Goal: Book appointment/travel/reservation: Book appointment/travel/reservation

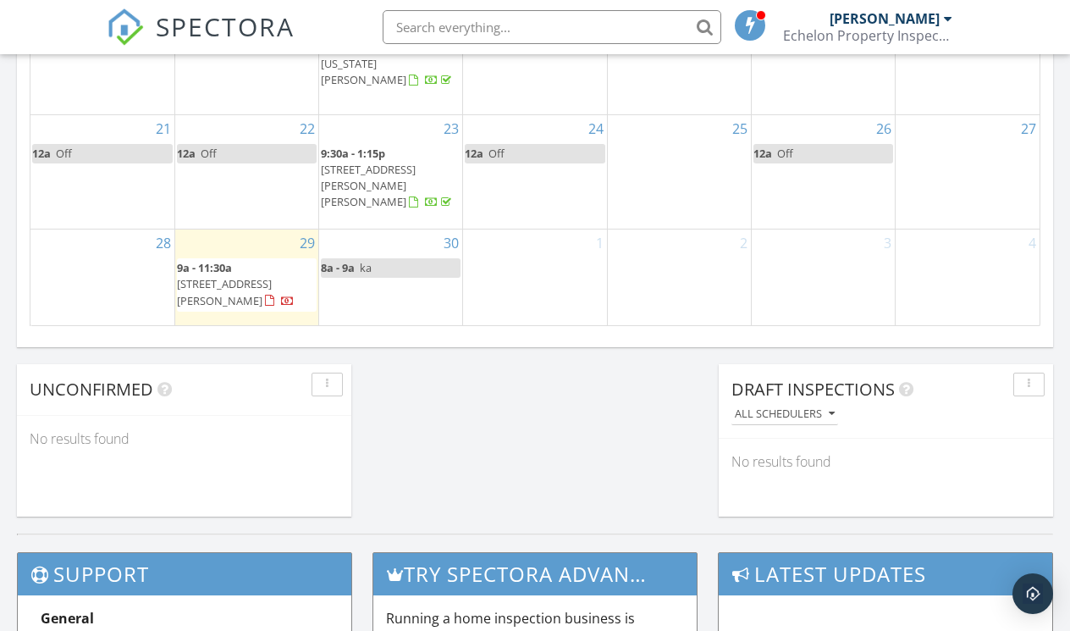
scroll to position [1235, 0]
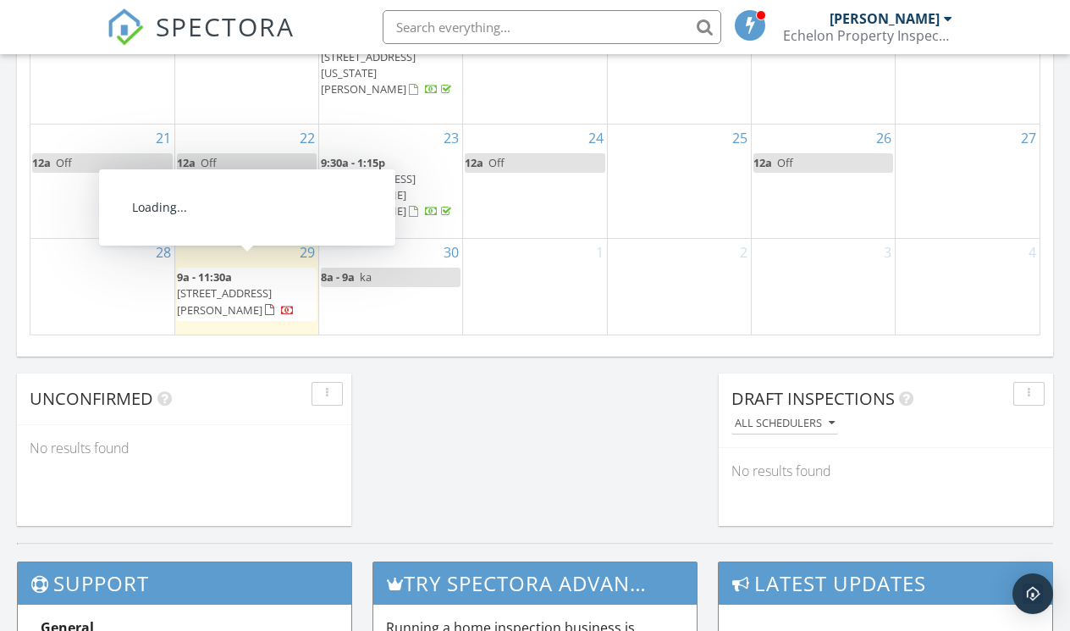
click at [267, 285] on span "[STREET_ADDRESS][PERSON_NAME]" at bounding box center [224, 300] width 95 height 31
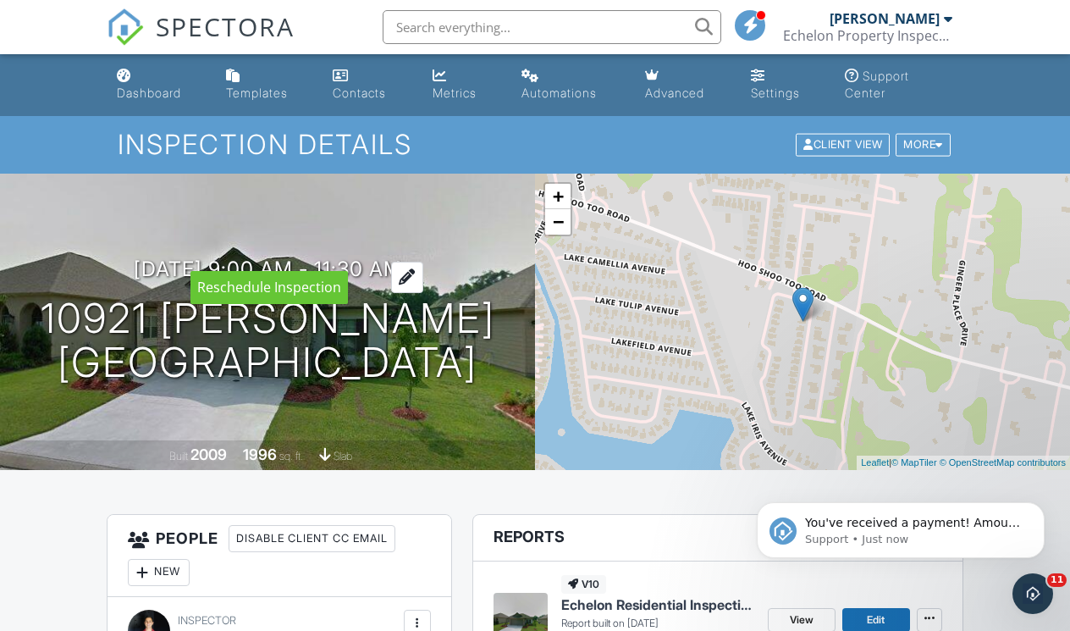
click at [378, 257] on h3 "09/29/2025 9:00 am - 11:30 am" at bounding box center [268, 268] width 268 height 23
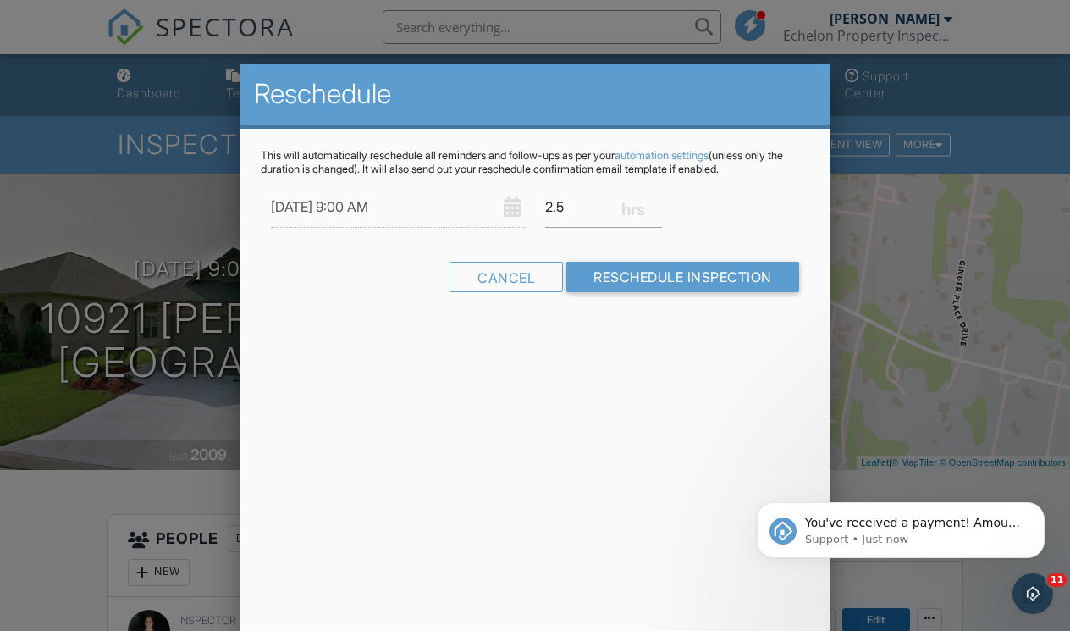
click at [632, 513] on div "Reschedule This will automatically reschedule all reminders and follow-ups as p…" at bounding box center [534, 360] width 588 height 593
click at [152, 425] on div at bounding box center [535, 309] width 1070 height 788
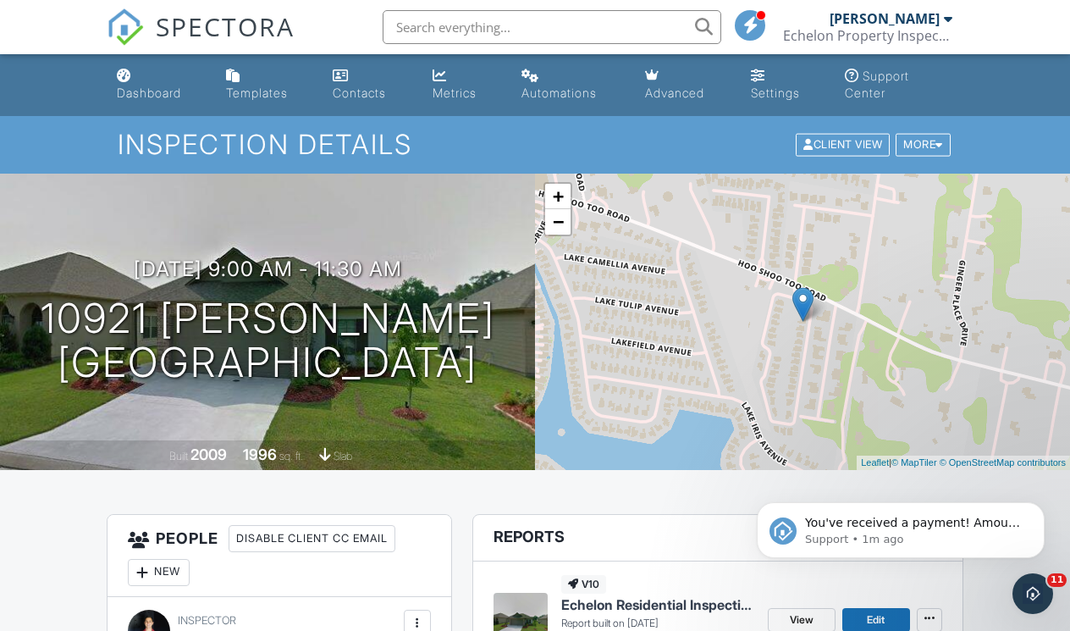
click at [796, 305] on img at bounding box center [803, 304] width 21 height 35
click at [1043, 507] on icon "Dismiss notification" at bounding box center [1040, 506] width 9 height 9
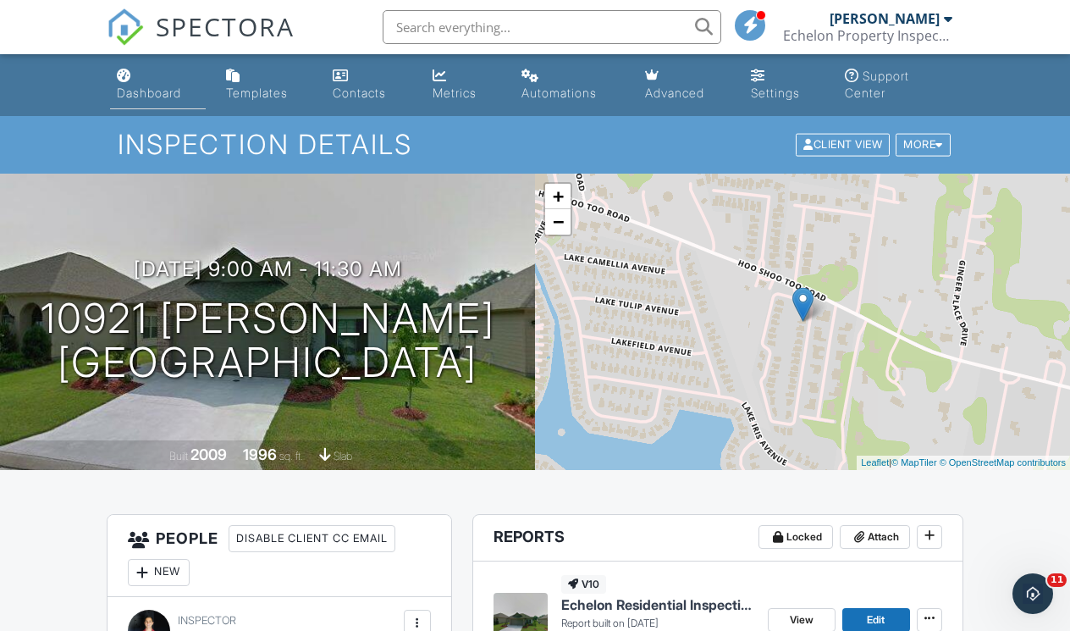
click at [145, 88] on div "Dashboard" at bounding box center [149, 93] width 64 height 14
click at [147, 76] on link "Dashboard" at bounding box center [158, 85] width 96 height 48
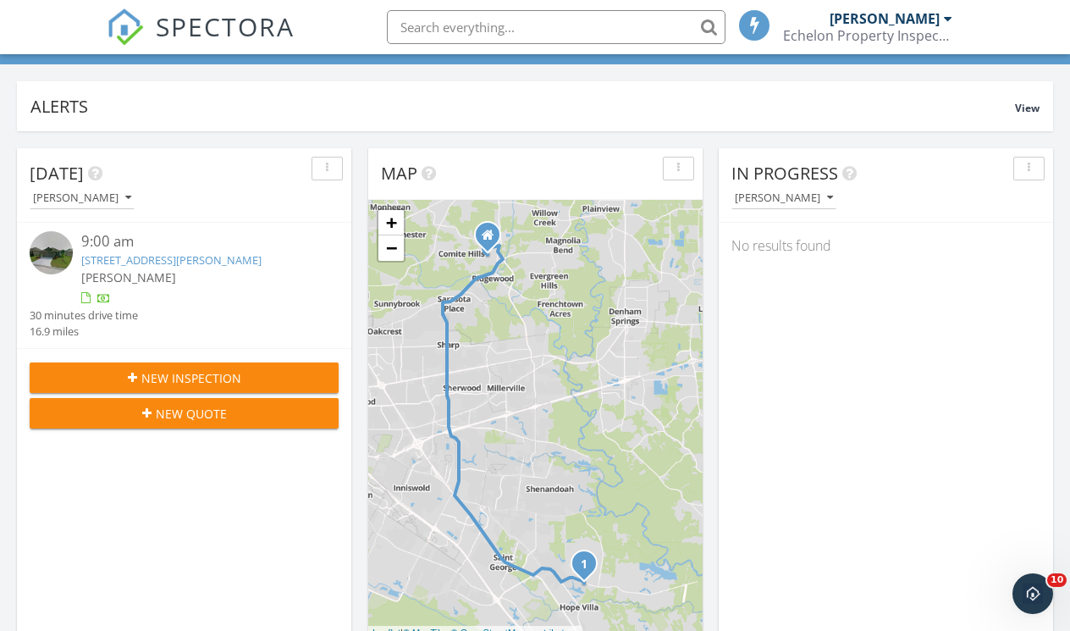
scroll to position [102, 0]
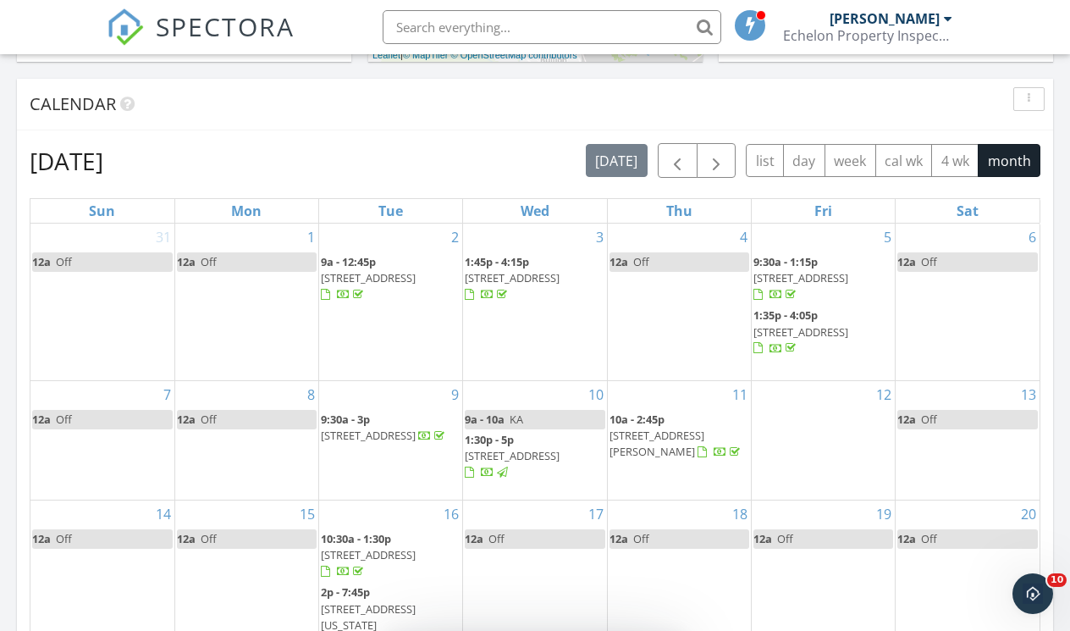
scroll to position [665, 0]
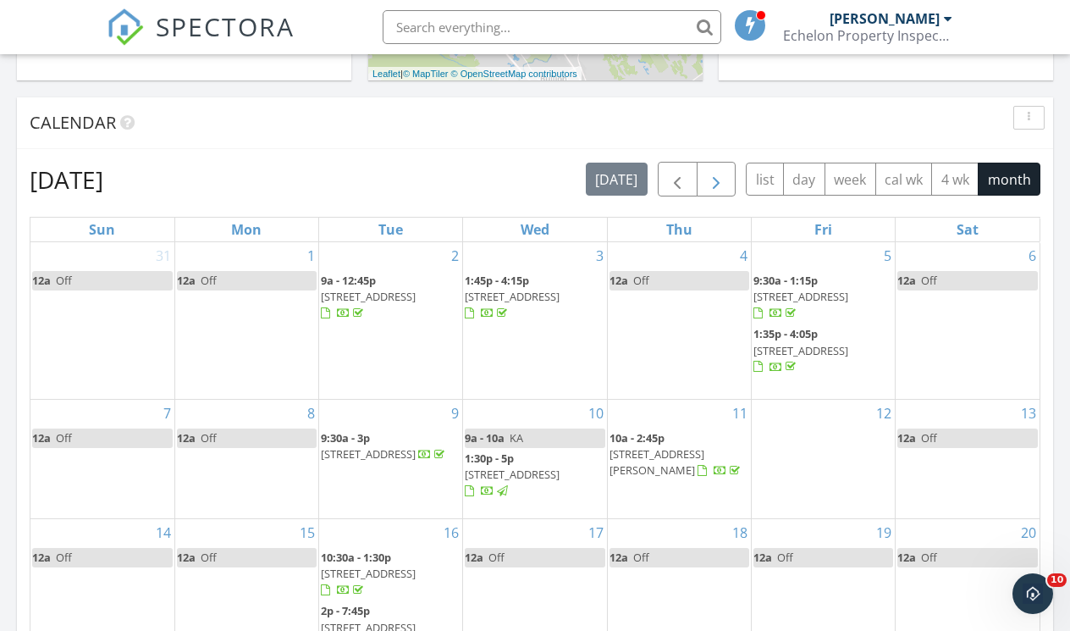
click at [711, 169] on button "button" at bounding box center [717, 179] width 40 height 35
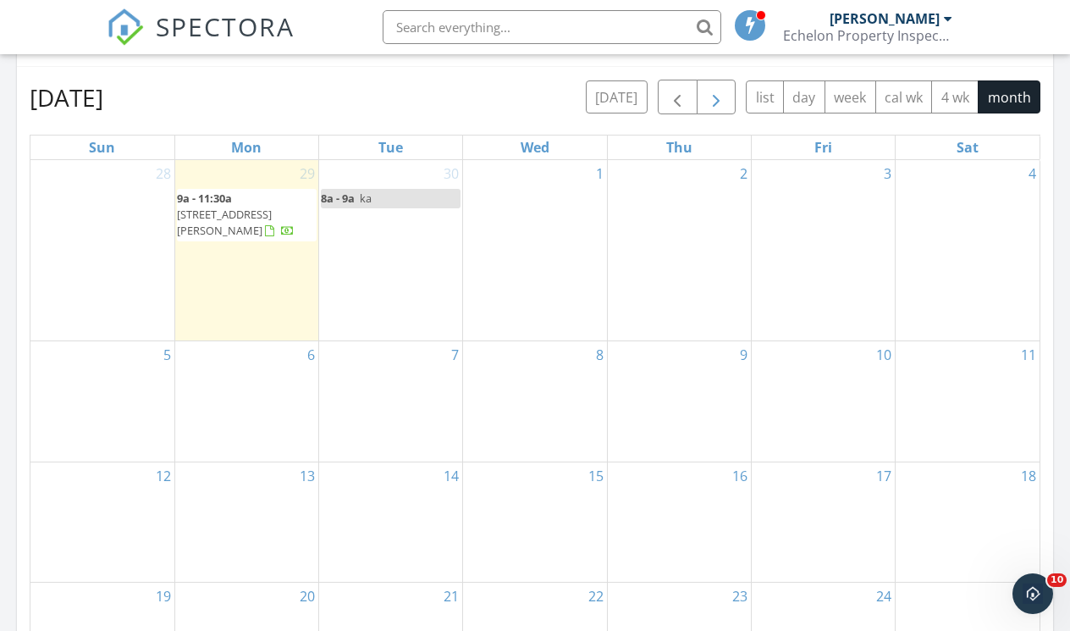
scroll to position [748, 0]
click at [538, 218] on div "1" at bounding box center [534, 249] width 143 height 180
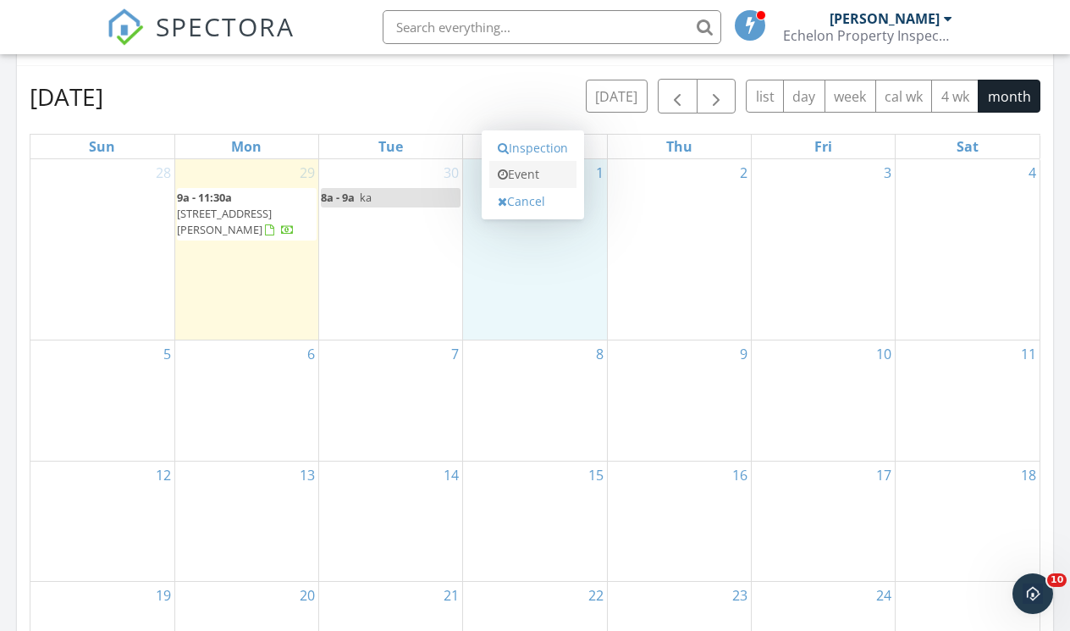
click at [530, 170] on link "Event" at bounding box center [532, 174] width 87 height 27
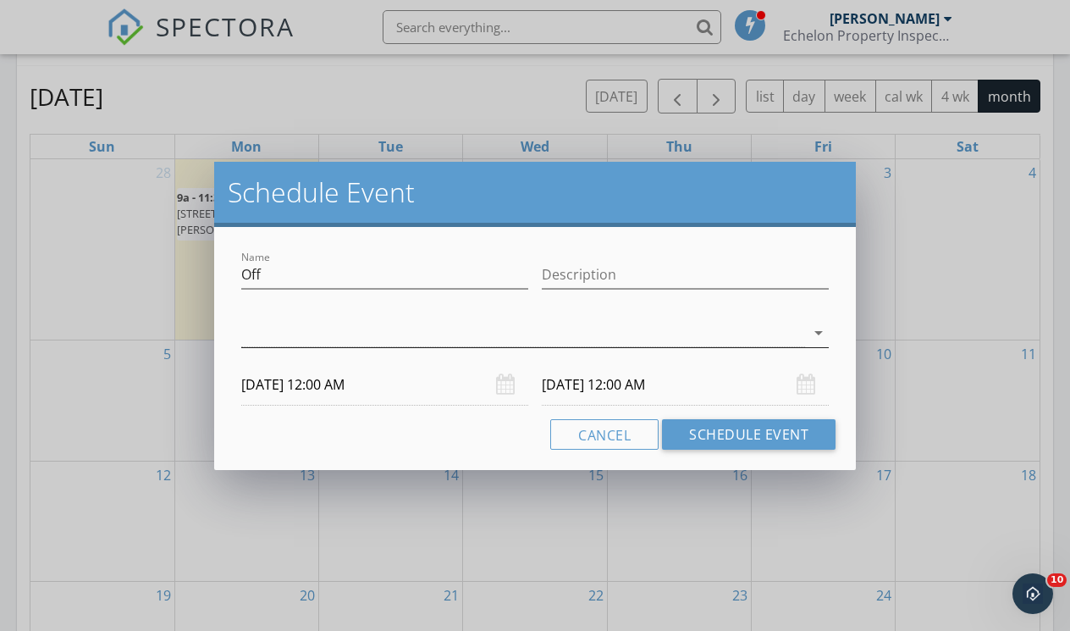
click at [479, 337] on div at bounding box center [523, 333] width 564 height 28
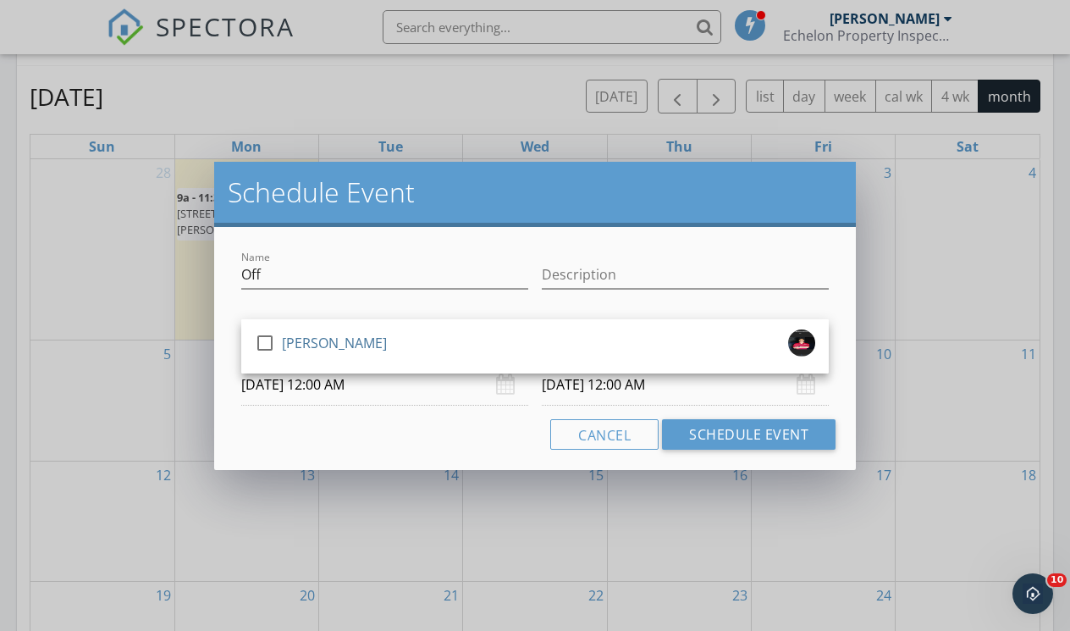
click at [479, 337] on div "check_box_outline_blank Justin Entremont" at bounding box center [535, 346] width 561 height 34
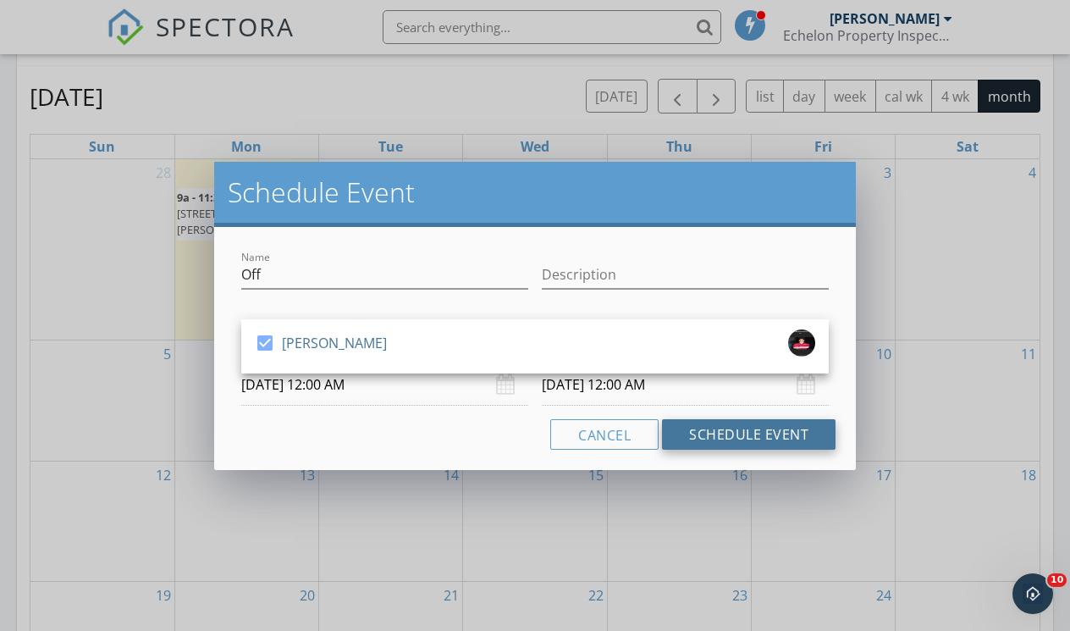
click at [679, 422] on button "Schedule Event" at bounding box center [749, 434] width 174 height 30
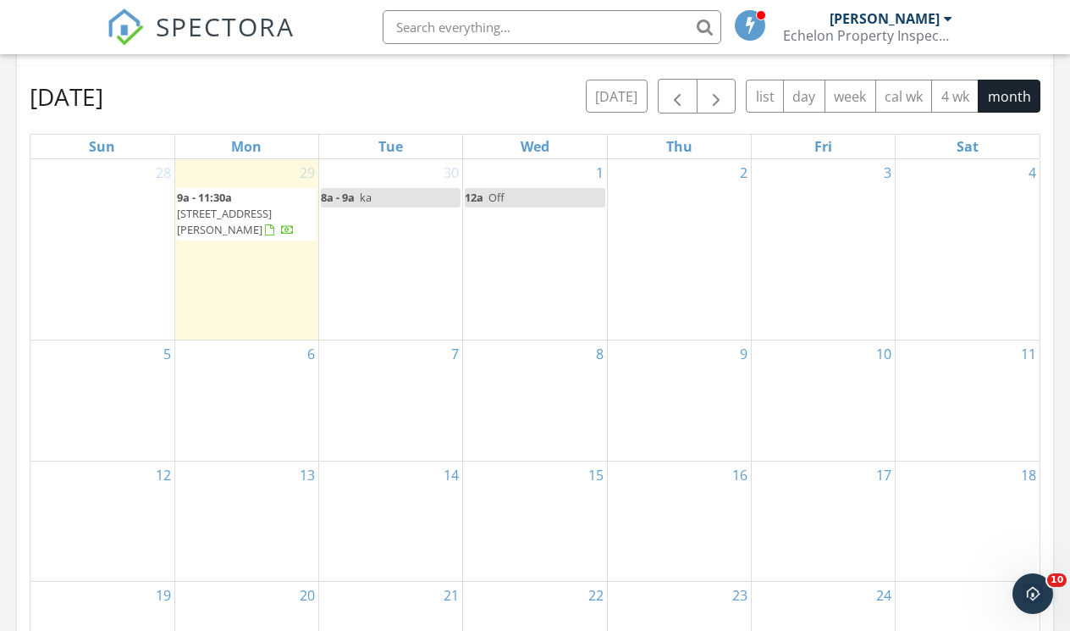
click at [950, 225] on div "4" at bounding box center [968, 249] width 144 height 180
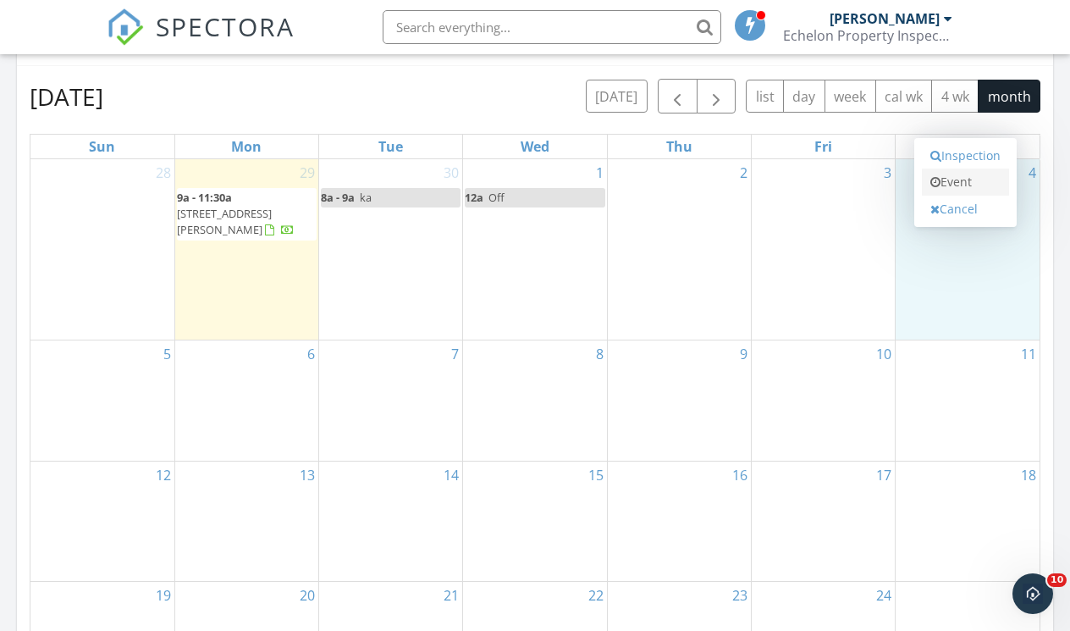
click at [951, 180] on link "Event" at bounding box center [965, 182] width 87 height 27
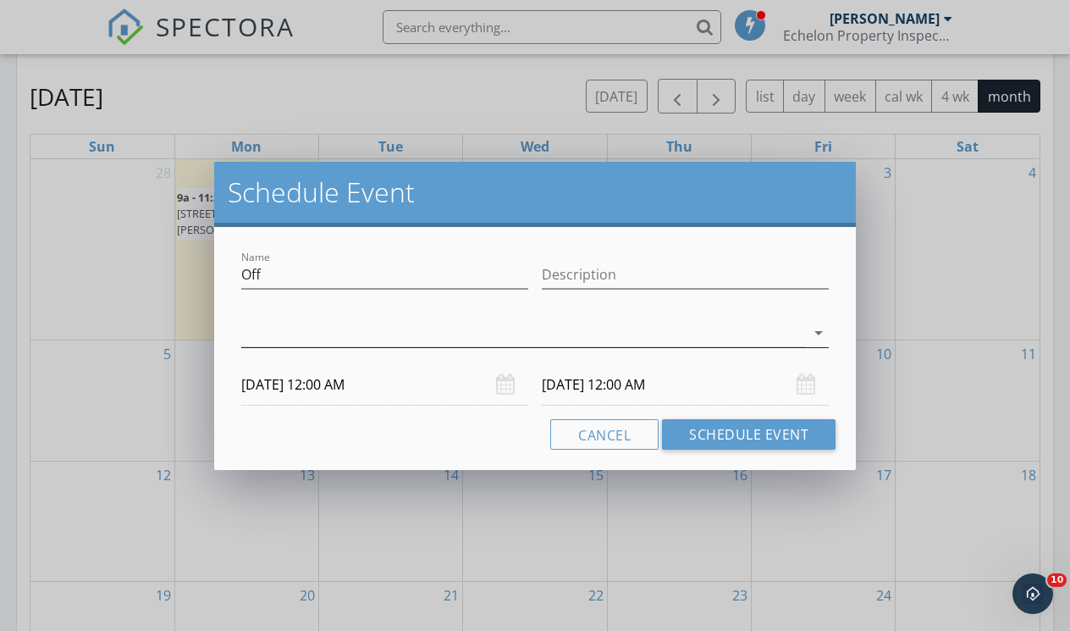
click at [670, 335] on div at bounding box center [523, 333] width 564 height 28
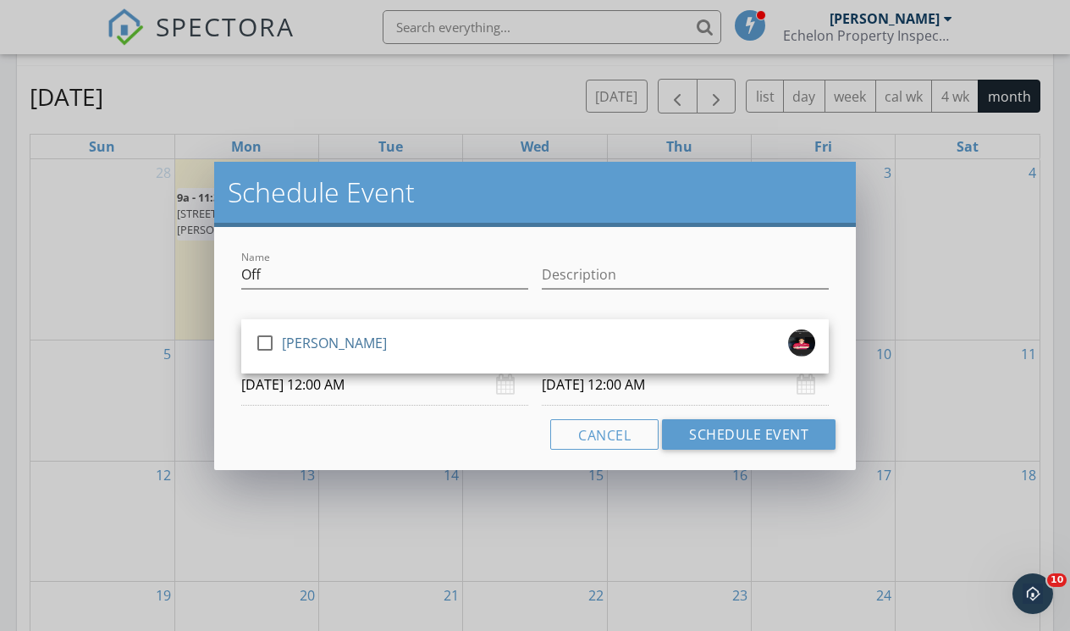
click at [670, 335] on div "check_box_outline_blank Justin Entremont" at bounding box center [535, 346] width 561 height 34
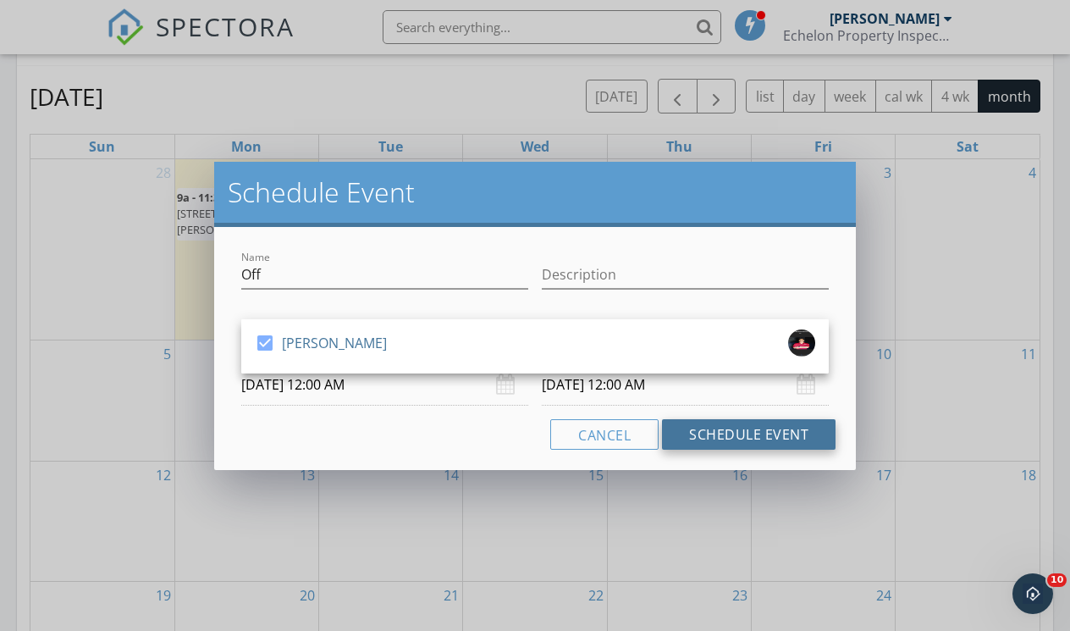
click at [713, 434] on button "Schedule Event" at bounding box center [749, 434] width 174 height 30
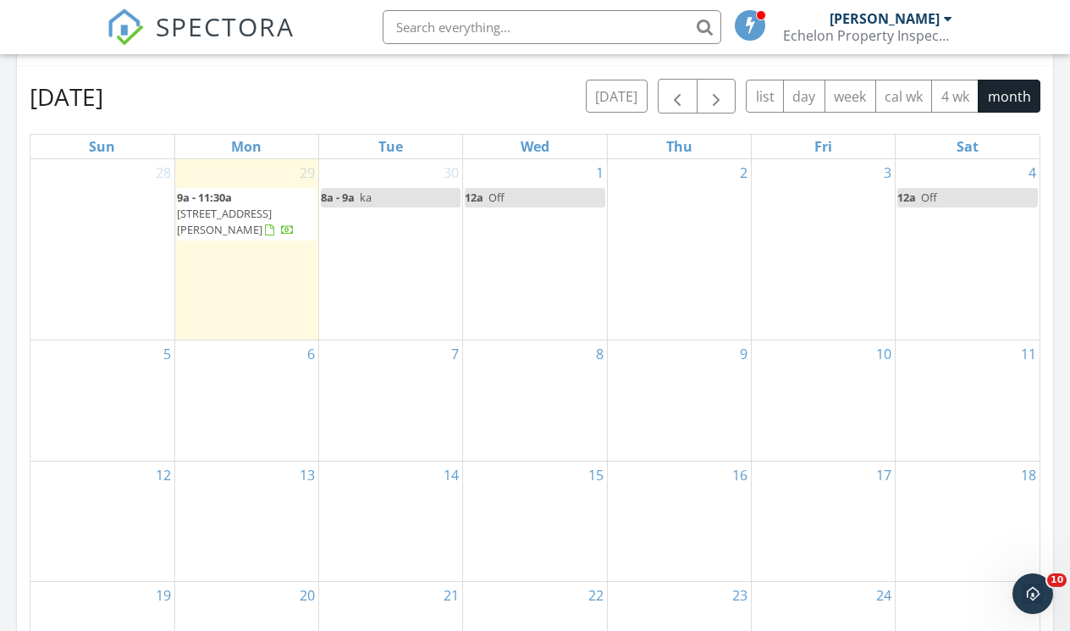
click at [138, 367] on div "5" at bounding box center [102, 400] width 144 height 120
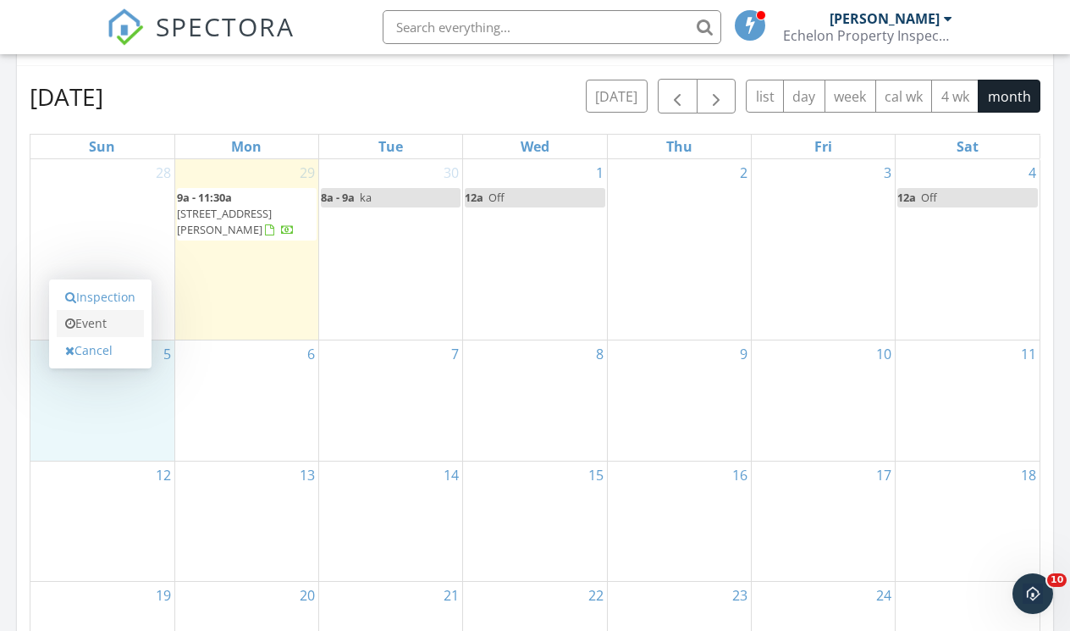
click at [118, 330] on link "Event" at bounding box center [100, 323] width 87 height 27
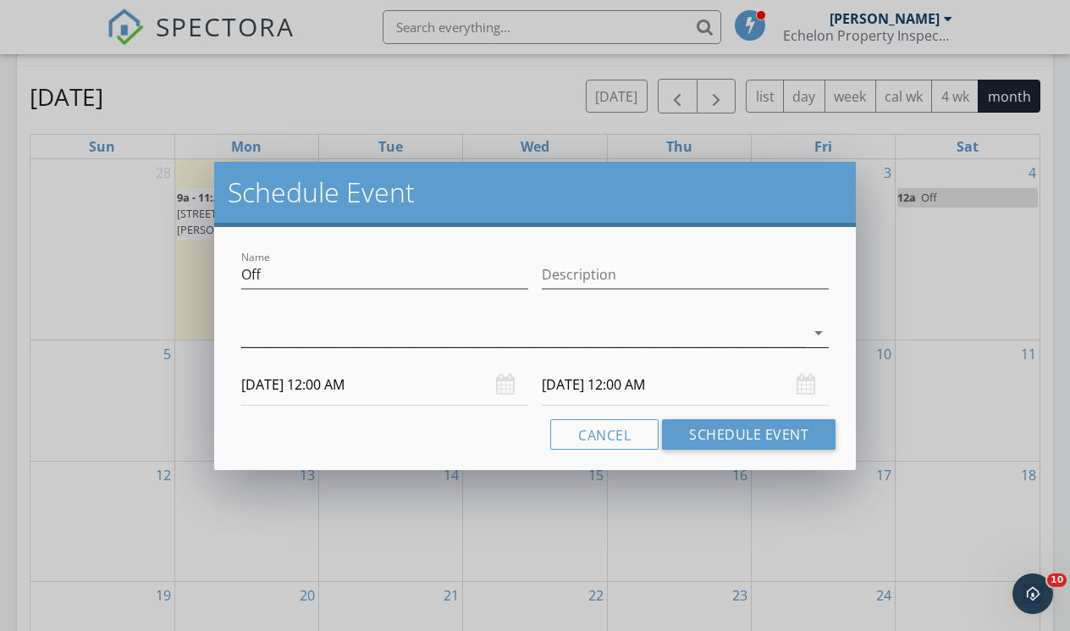
click at [262, 344] on div at bounding box center [523, 333] width 564 height 28
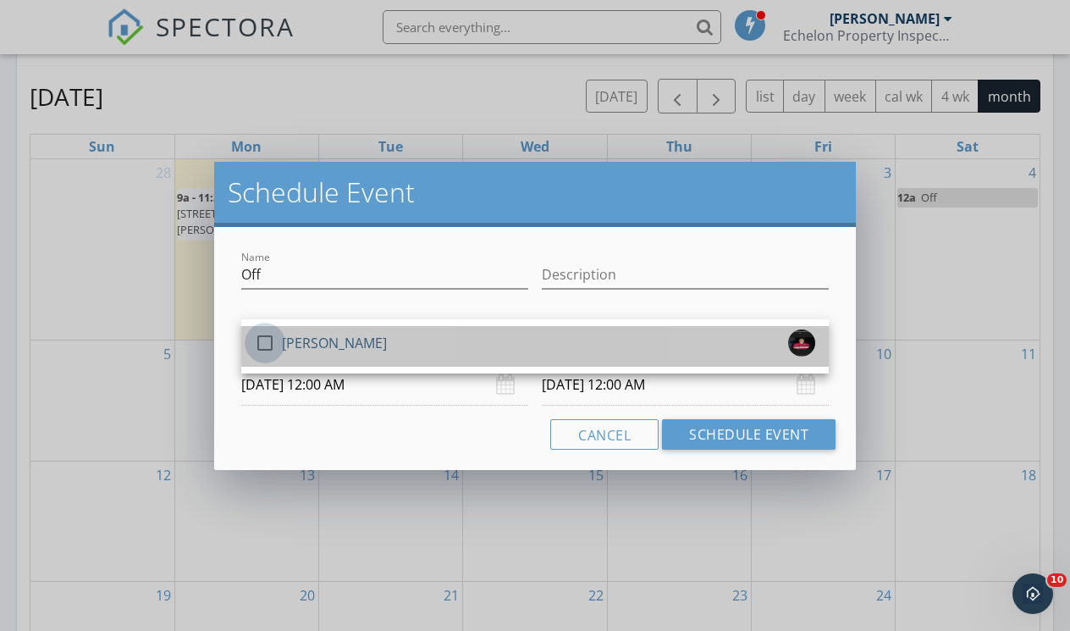
click at [262, 344] on div at bounding box center [265, 343] width 29 height 29
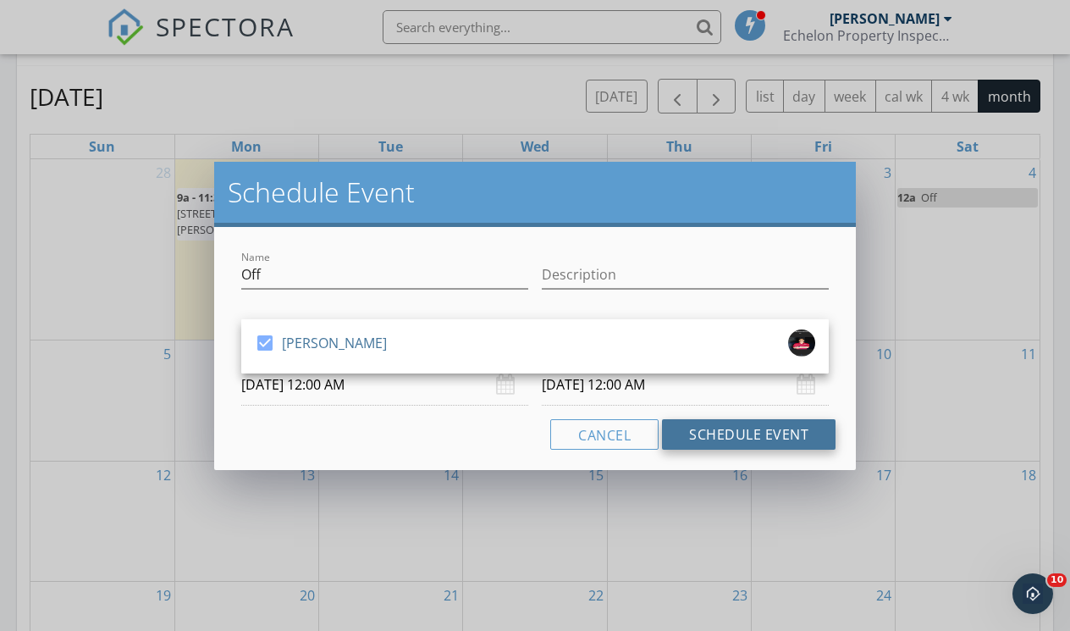
click at [697, 440] on button "Schedule Event" at bounding box center [749, 434] width 174 height 30
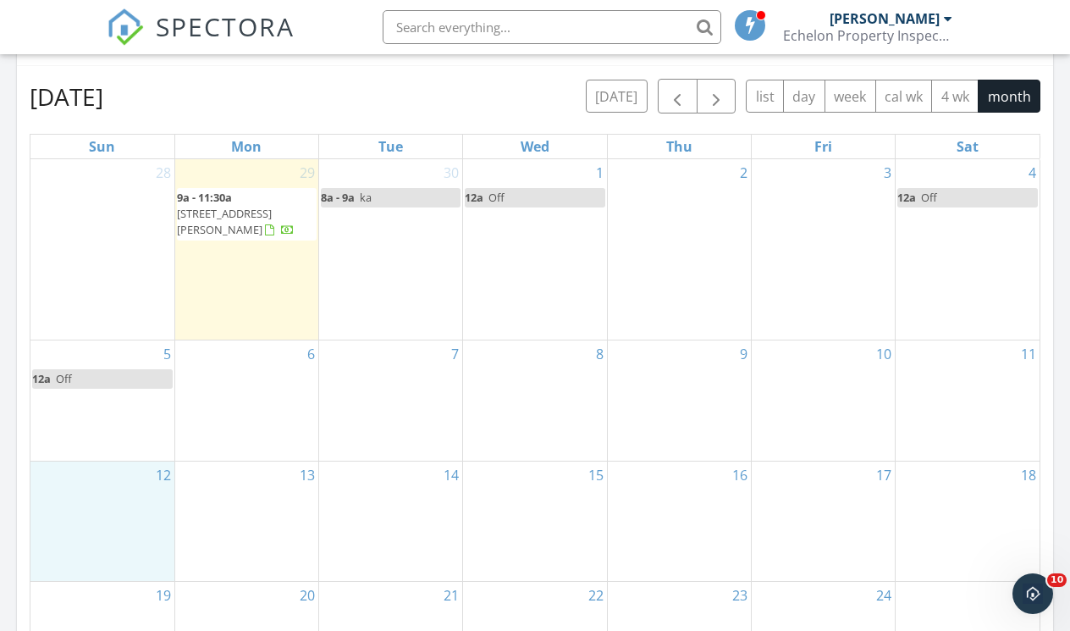
click at [98, 516] on div "12" at bounding box center [102, 521] width 144 height 120
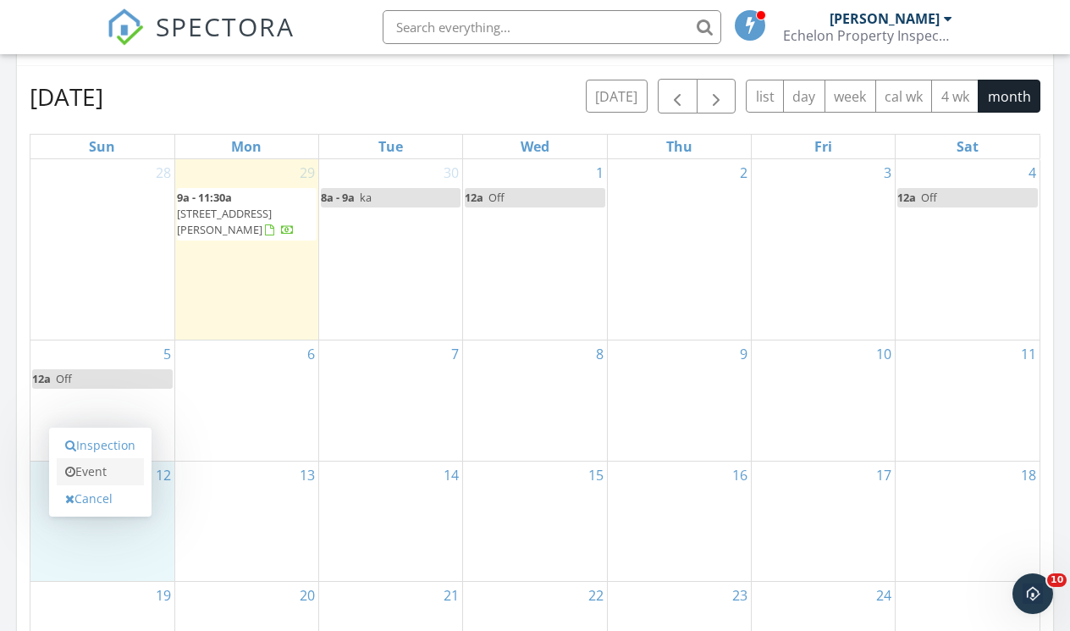
click at [97, 471] on link "Event" at bounding box center [100, 471] width 87 height 27
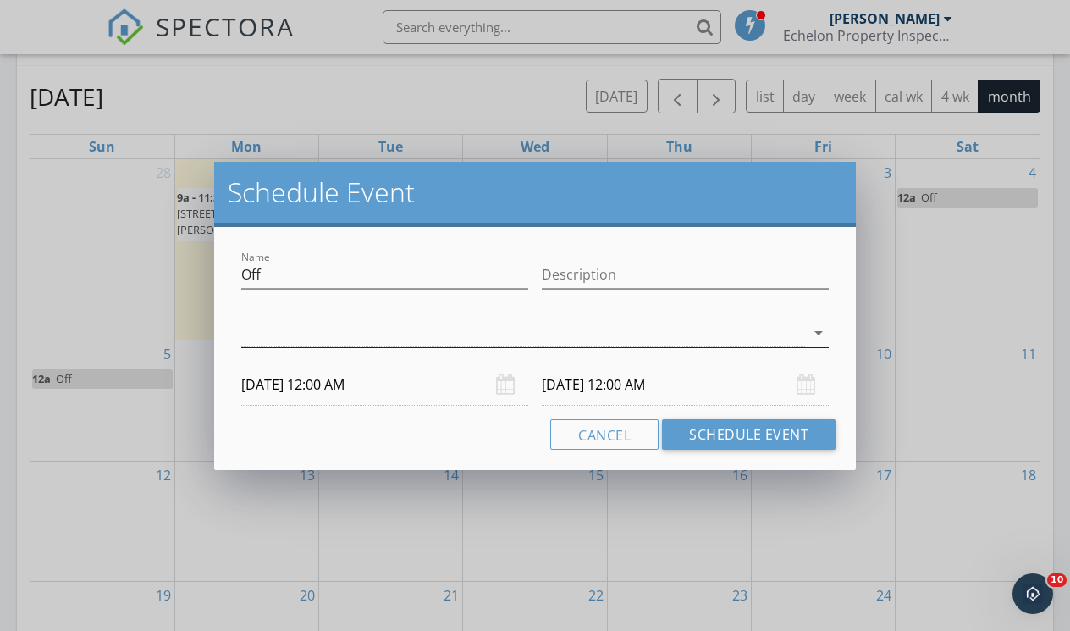
click at [431, 332] on div at bounding box center [523, 333] width 564 height 28
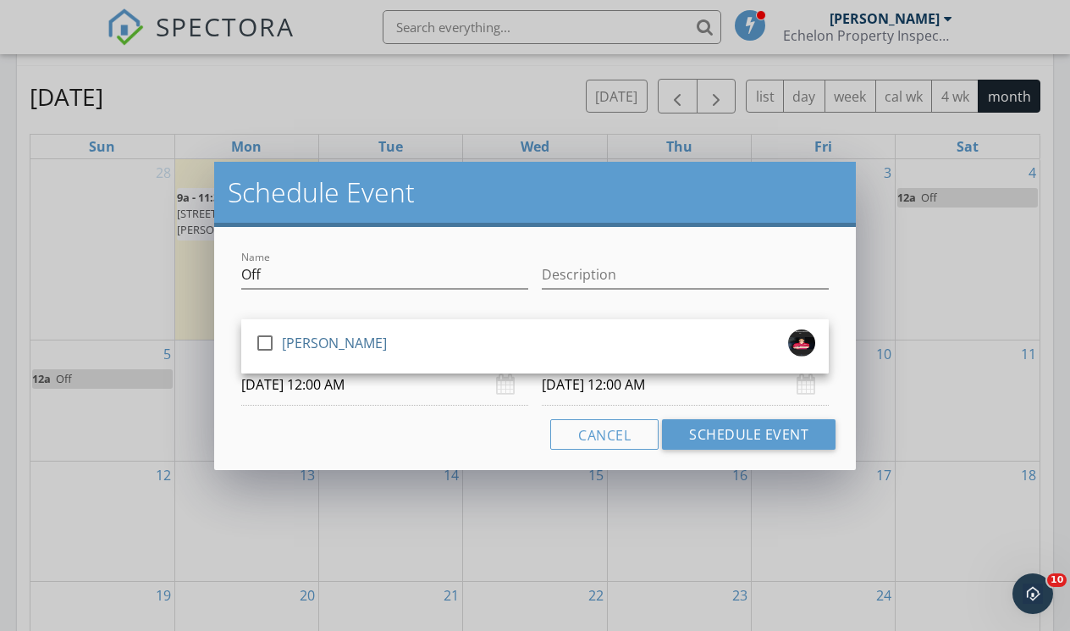
click at [431, 332] on div "check_box_outline_blank Justin Entremont" at bounding box center [535, 346] width 561 height 34
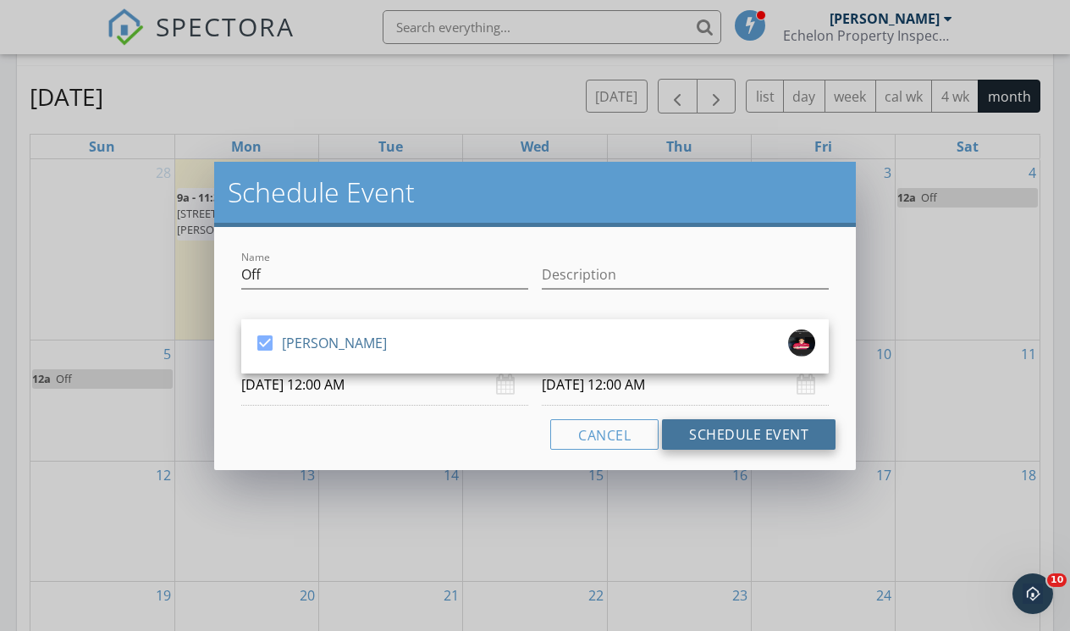
click at [700, 423] on button "Schedule Event" at bounding box center [749, 434] width 174 height 30
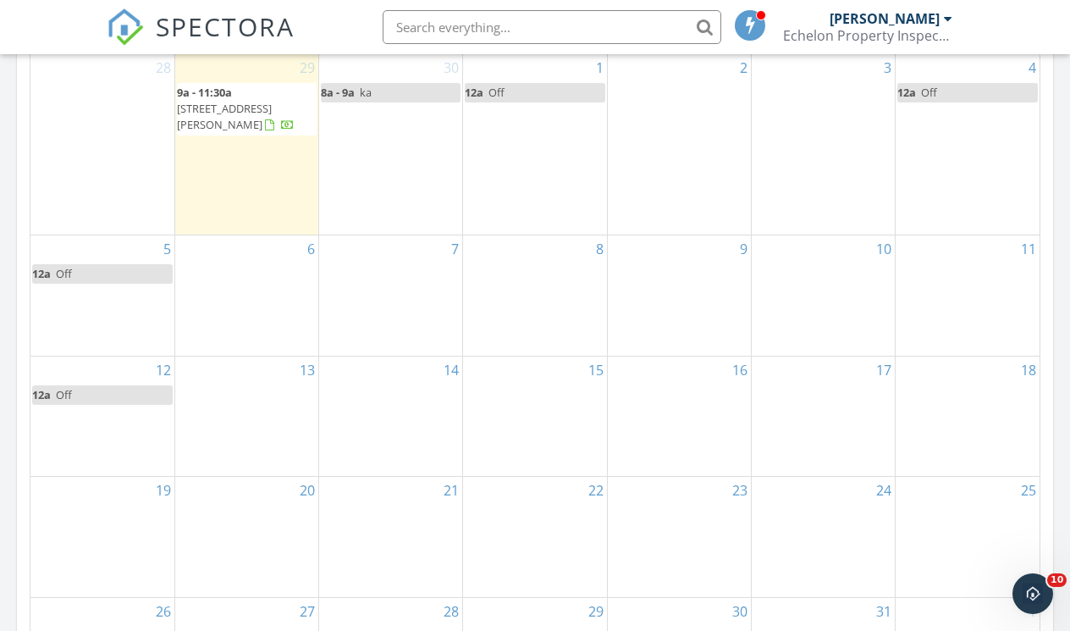
scroll to position [854, 0]
click at [366, 391] on div "14" at bounding box center [390, 416] width 143 height 120
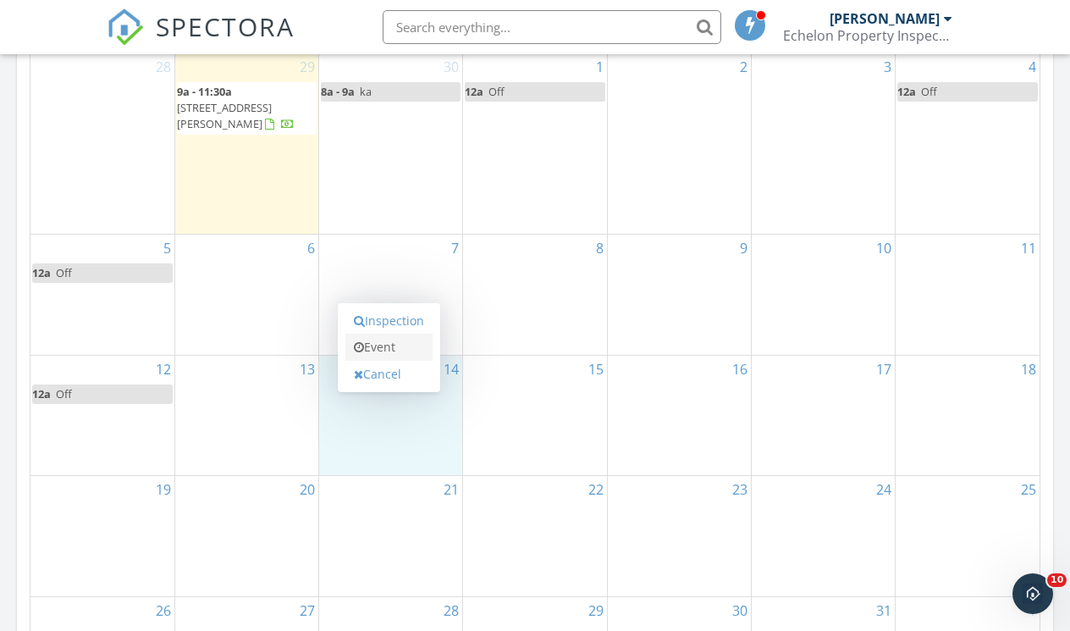
click at [382, 345] on link "Event" at bounding box center [388, 347] width 87 height 27
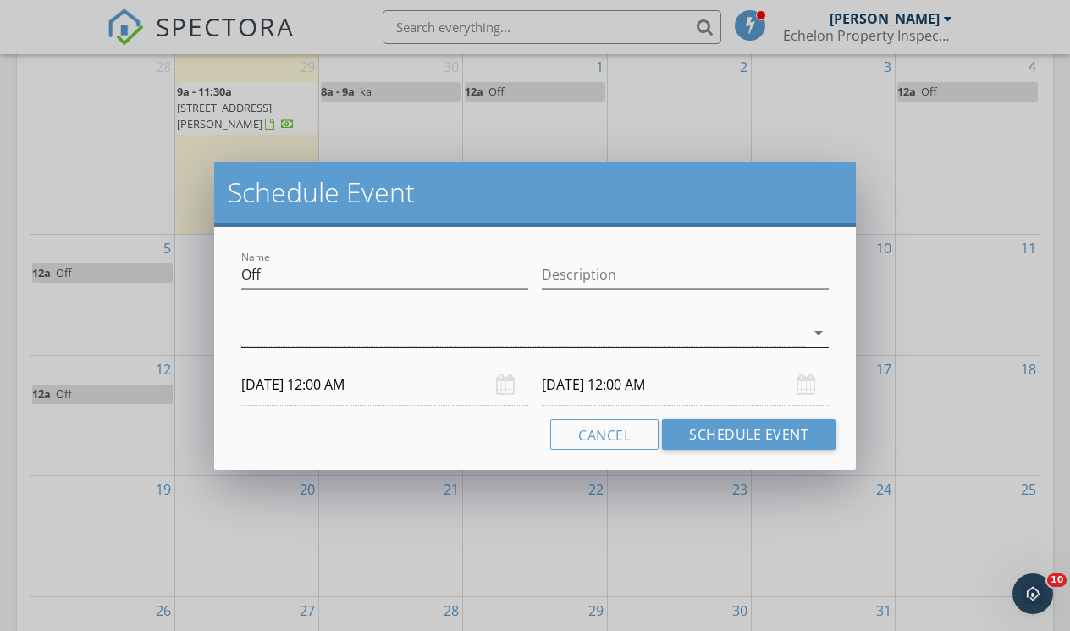
click at [386, 339] on div at bounding box center [523, 333] width 564 height 28
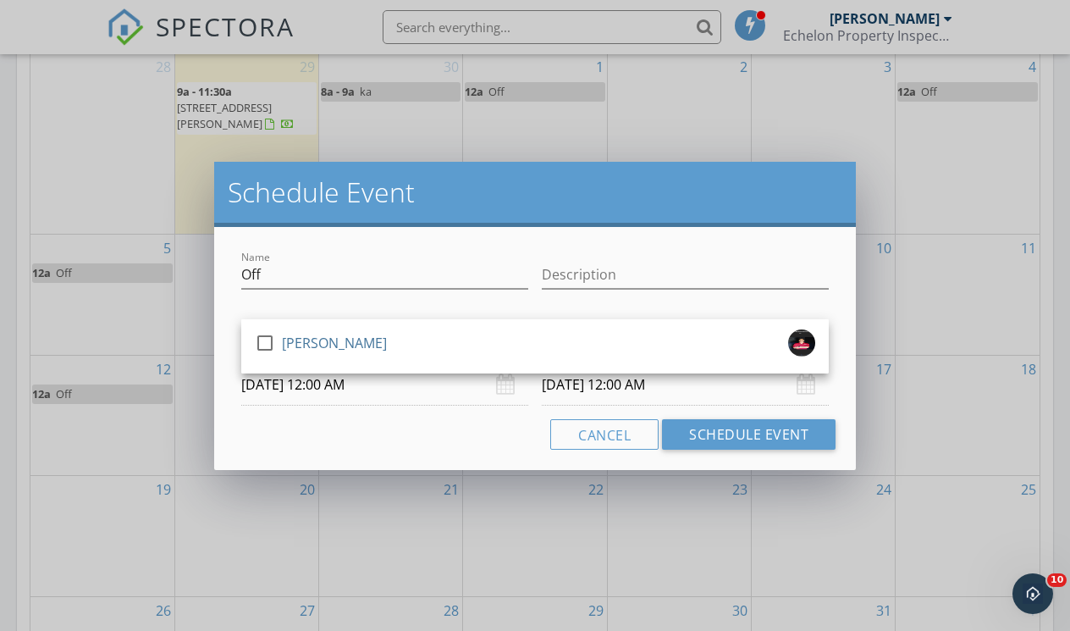
click at [386, 339] on div "[PERSON_NAME]" at bounding box center [334, 342] width 105 height 27
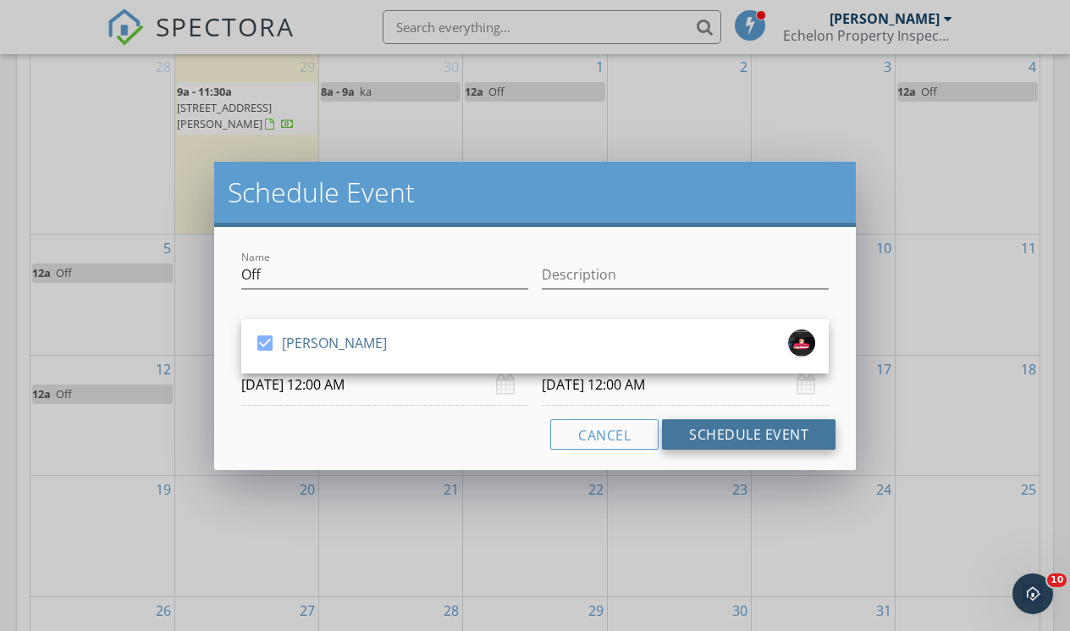
click at [716, 438] on button "Schedule Event" at bounding box center [749, 434] width 174 height 30
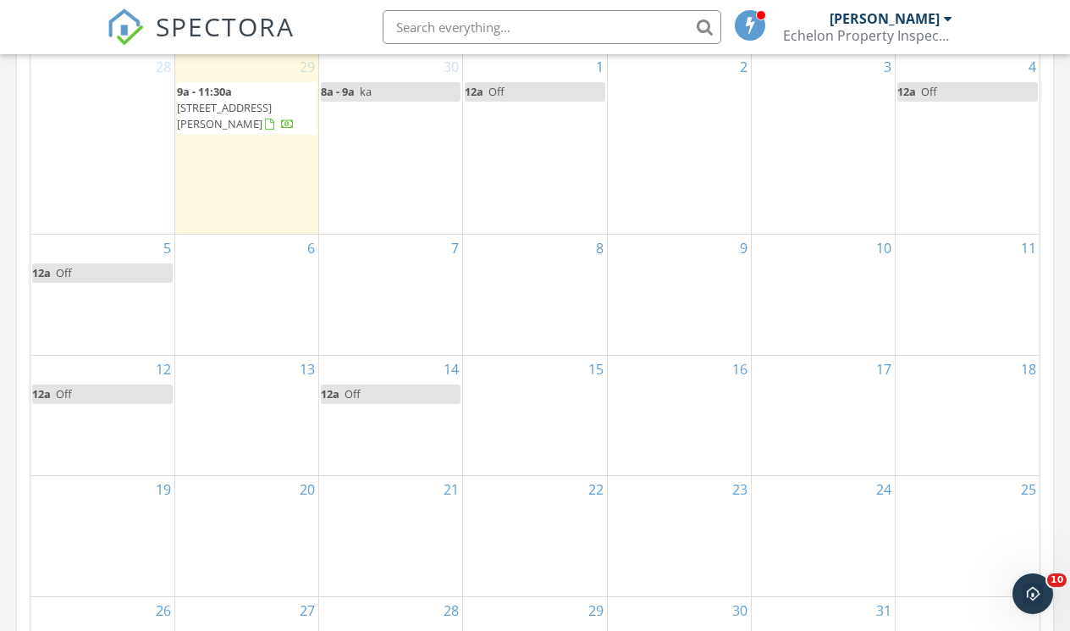
click at [92, 516] on div "19" at bounding box center [102, 536] width 144 height 120
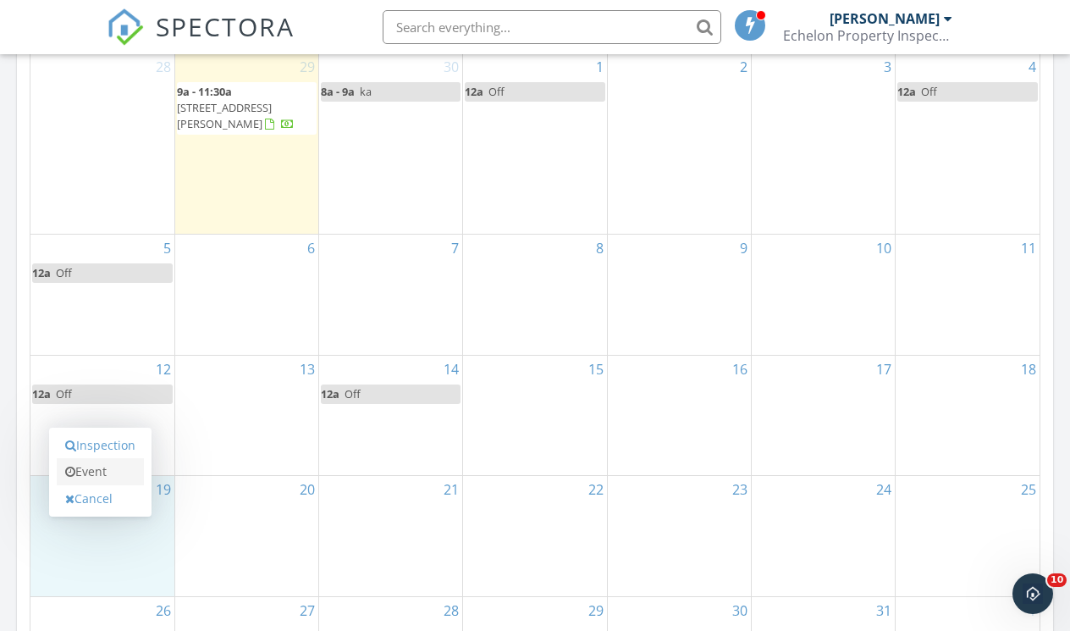
click at [91, 481] on link "Event" at bounding box center [100, 471] width 87 height 27
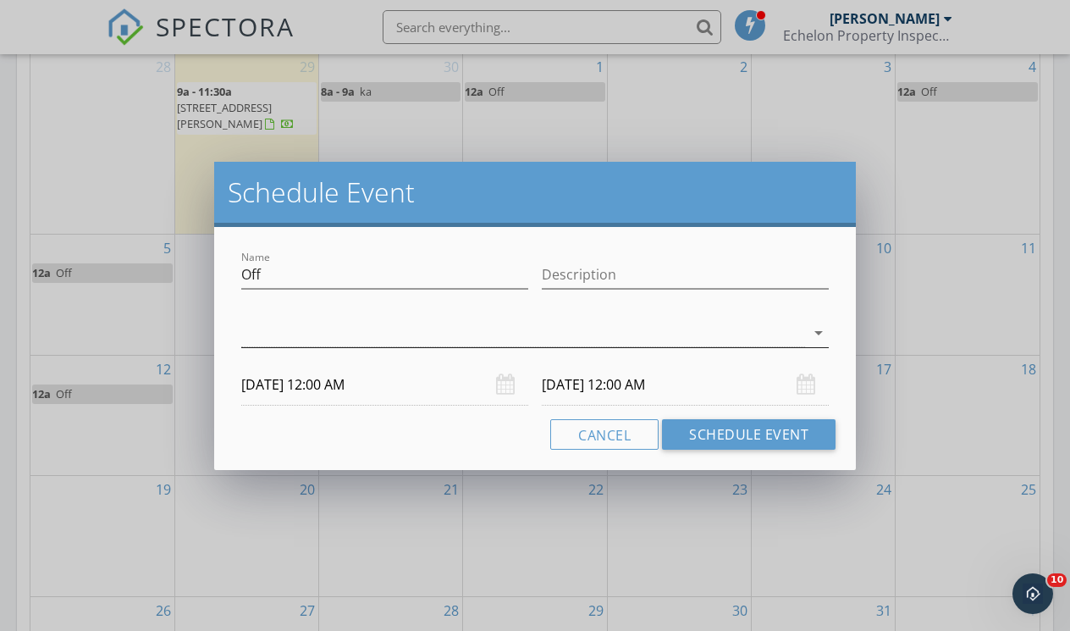
click at [365, 332] on div at bounding box center [523, 333] width 564 height 28
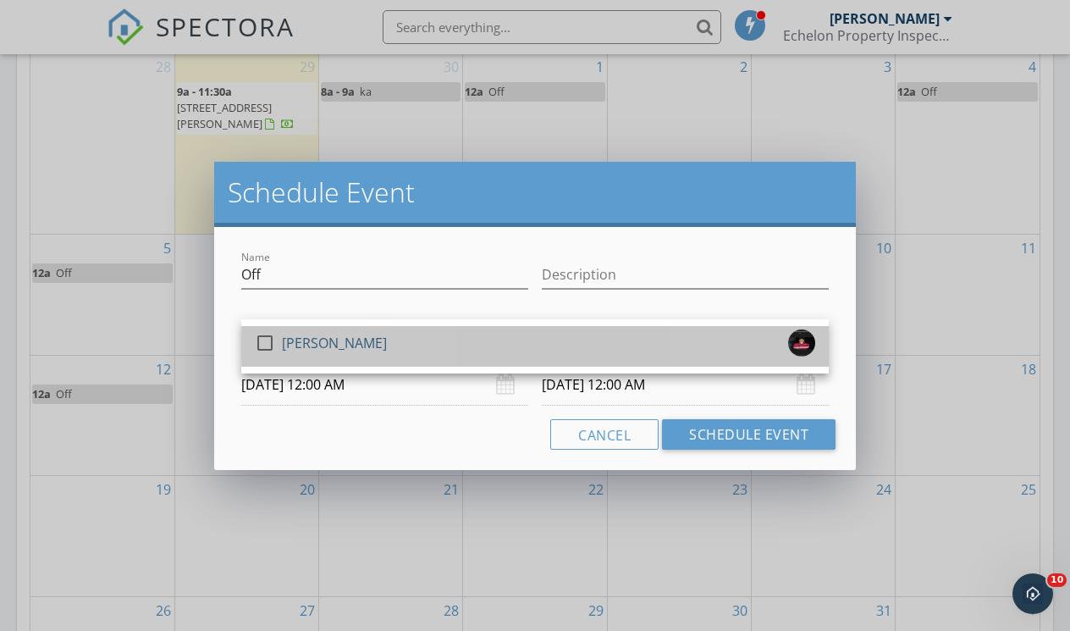
click at [365, 332] on div "[PERSON_NAME]" at bounding box center [334, 342] width 105 height 27
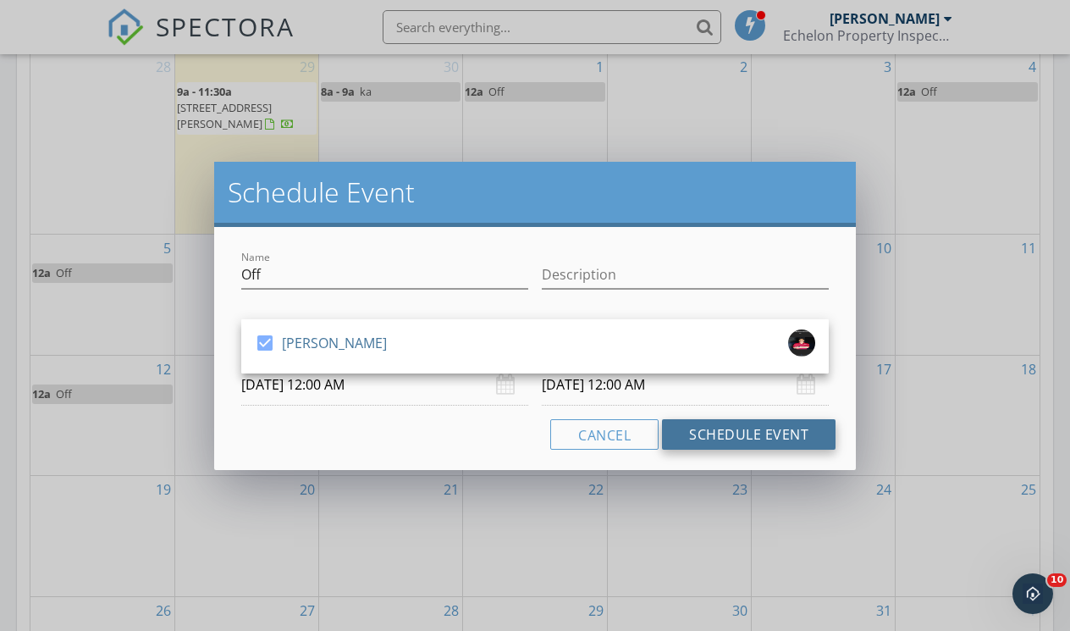
click at [718, 434] on button "Schedule Event" at bounding box center [749, 434] width 174 height 30
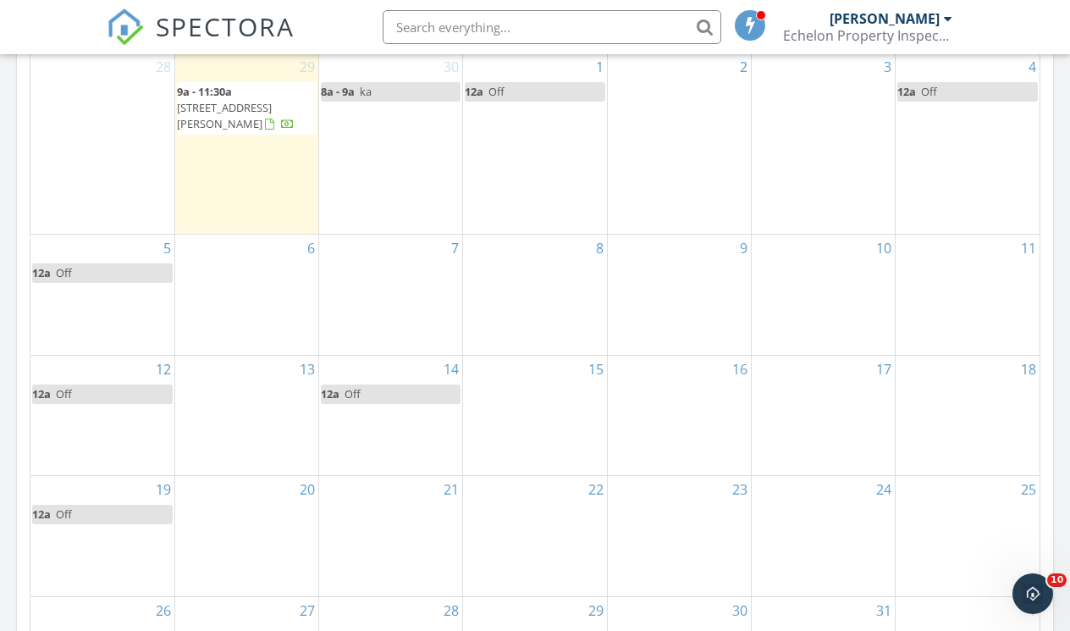
click at [424, 509] on div "21" at bounding box center [390, 536] width 143 height 120
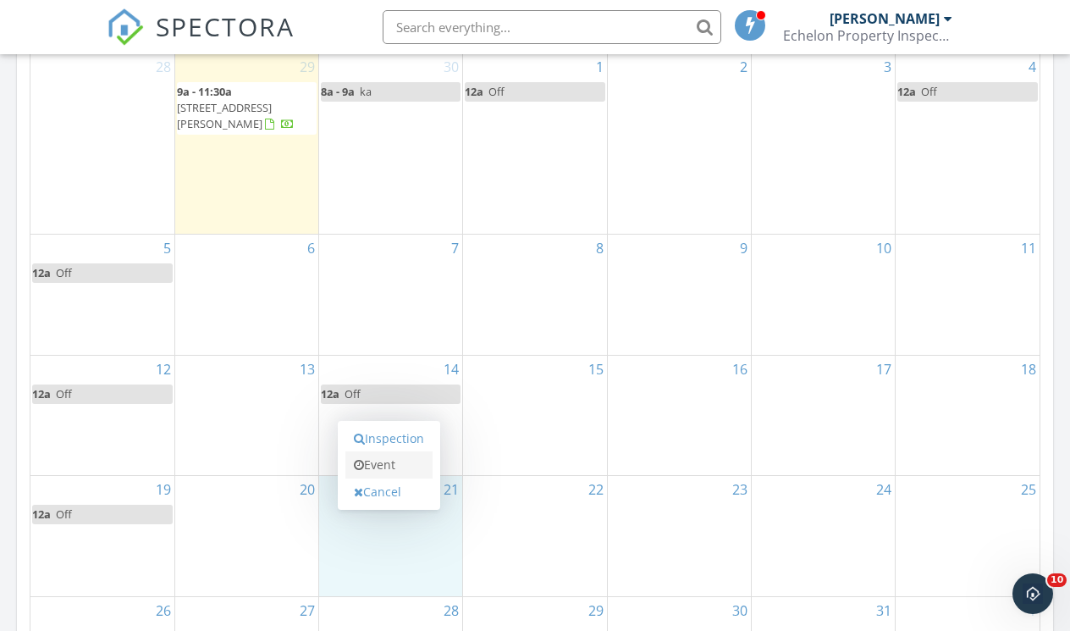
click at [390, 461] on link "Event" at bounding box center [388, 464] width 87 height 27
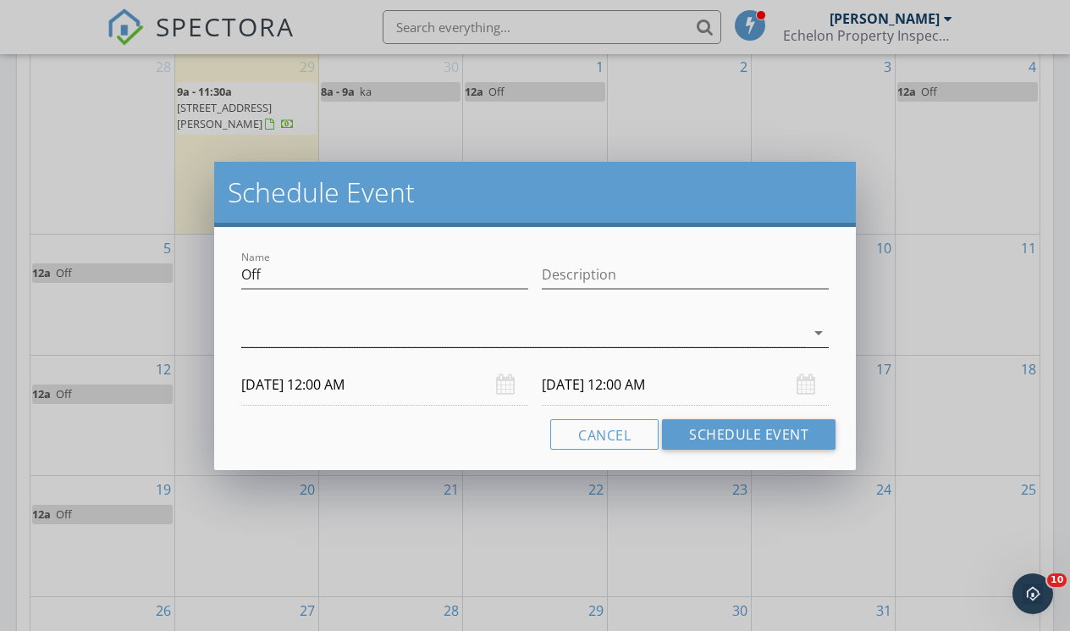
click at [414, 341] on div at bounding box center [523, 333] width 564 height 28
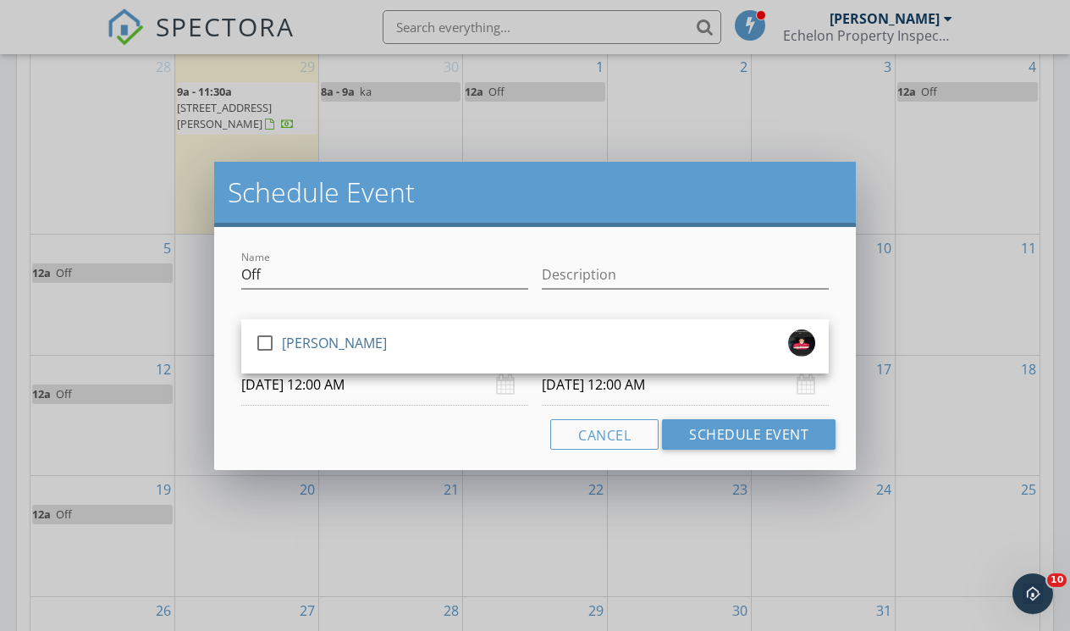
click at [414, 341] on div "check_box_outline_blank Justin Entremont" at bounding box center [535, 346] width 561 height 34
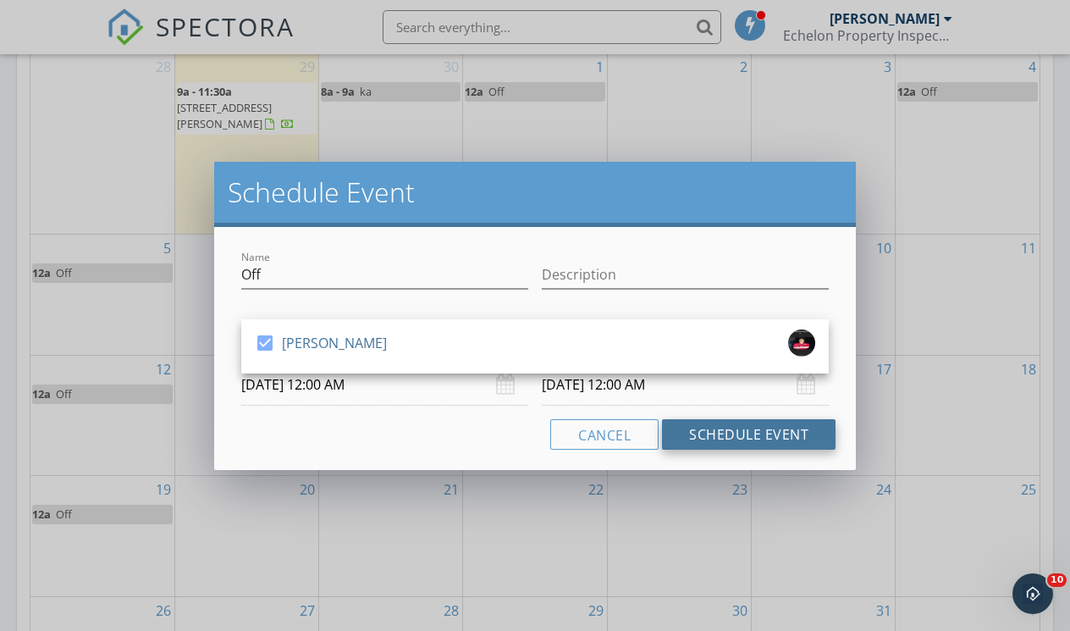
click at [685, 445] on button "Schedule Event" at bounding box center [749, 434] width 174 height 30
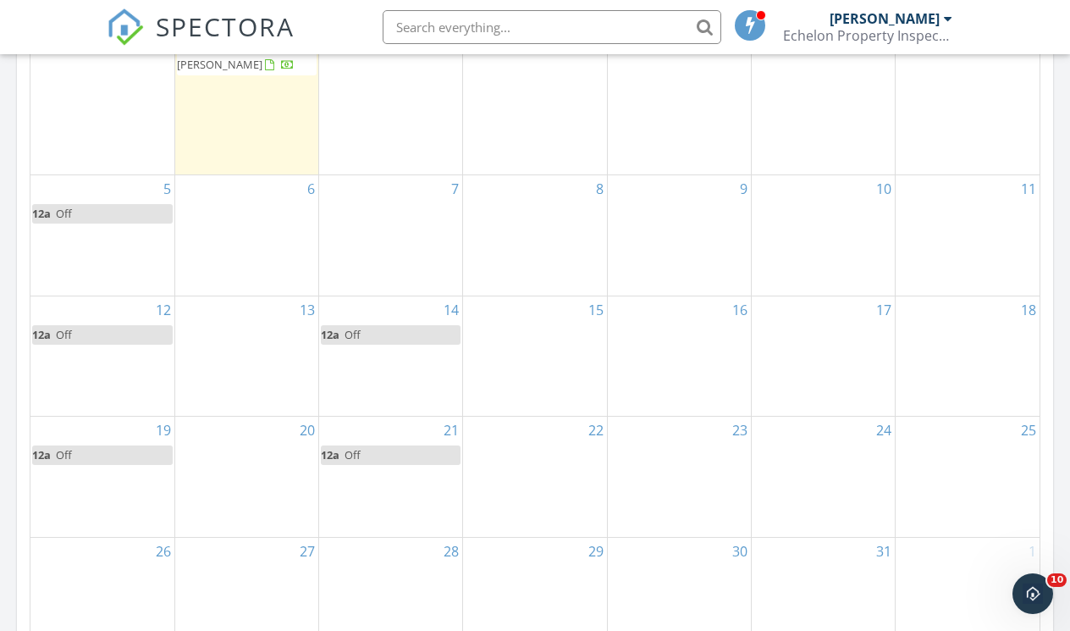
scroll to position [917, 0]
click at [685, 444] on div "23" at bounding box center [679, 472] width 143 height 120
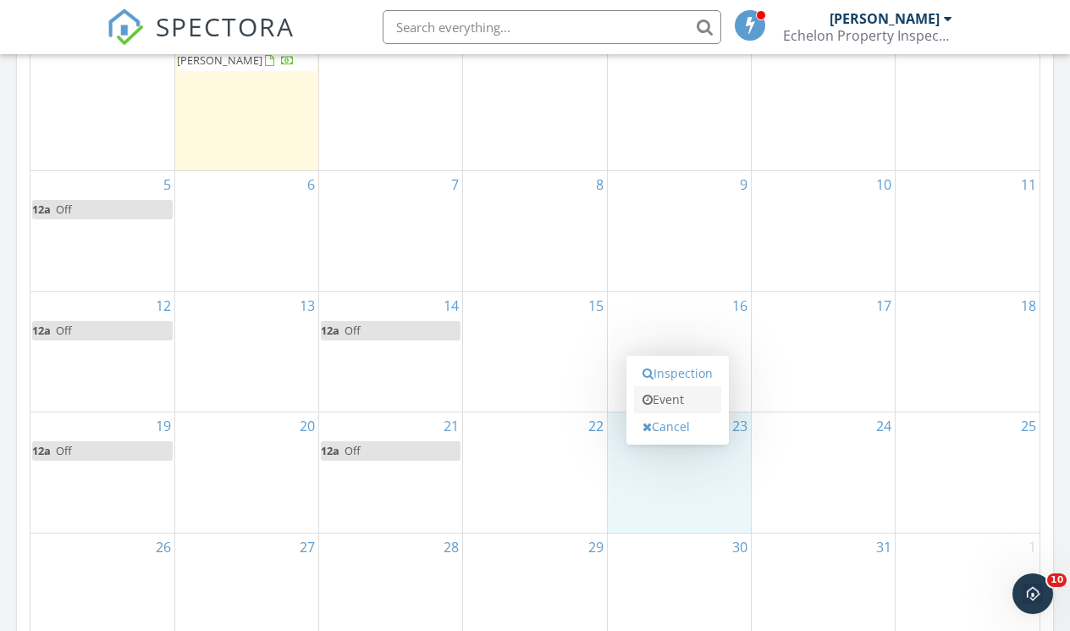
click at [654, 406] on link "Event" at bounding box center [677, 399] width 87 height 27
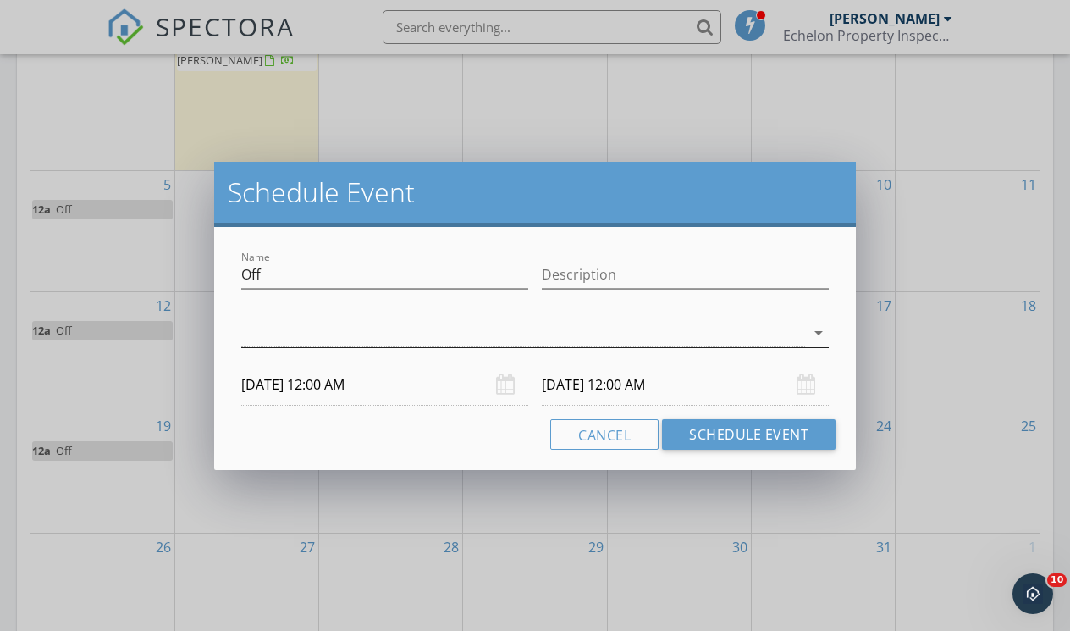
click at [624, 328] on div at bounding box center [523, 333] width 564 height 28
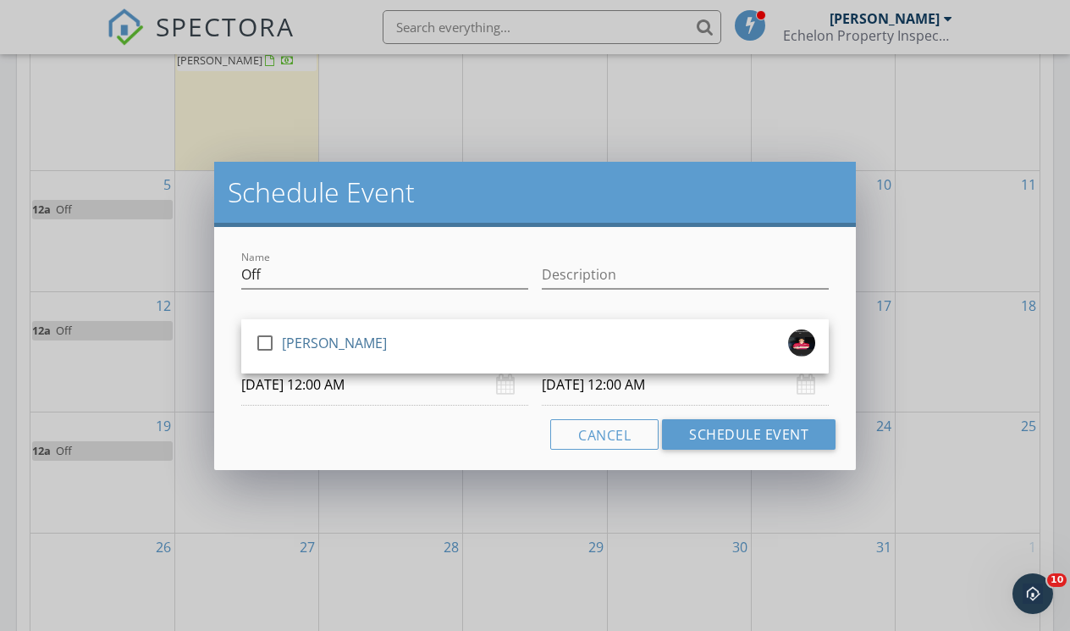
click at [624, 328] on link "check_box_outline_blank Justin Entremont" at bounding box center [535, 346] width 588 height 41
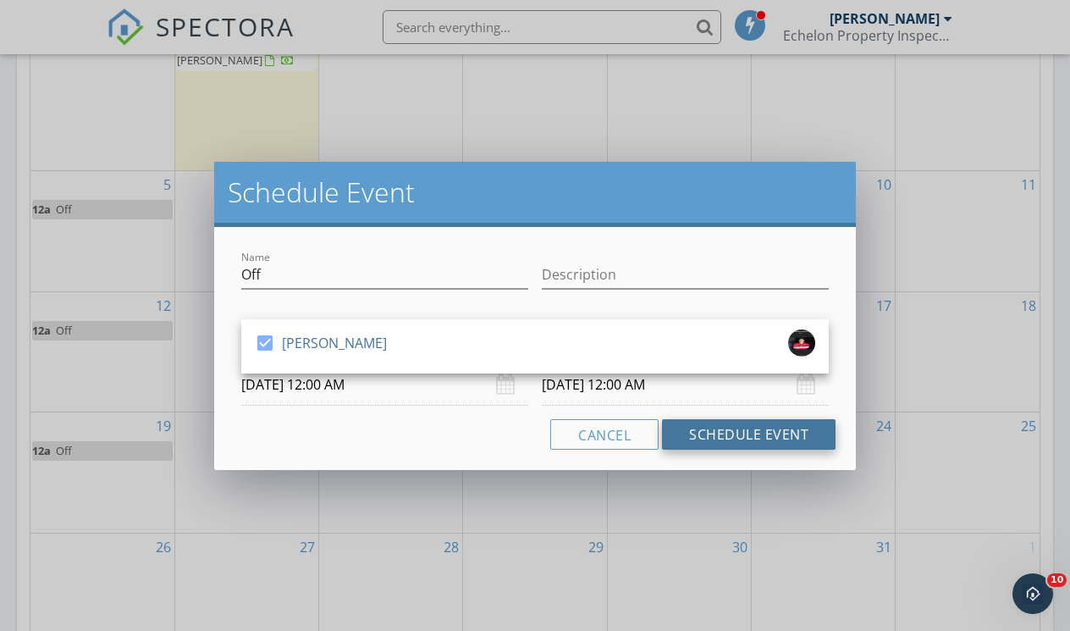
click at [705, 436] on button "Schedule Event" at bounding box center [749, 434] width 174 height 30
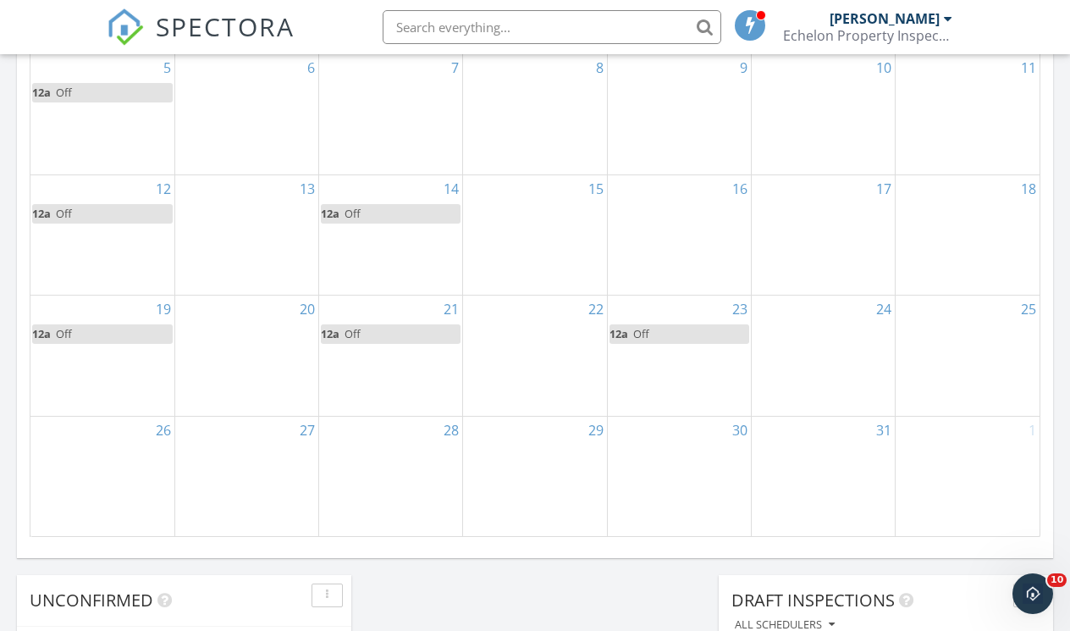
scroll to position [1135, 0]
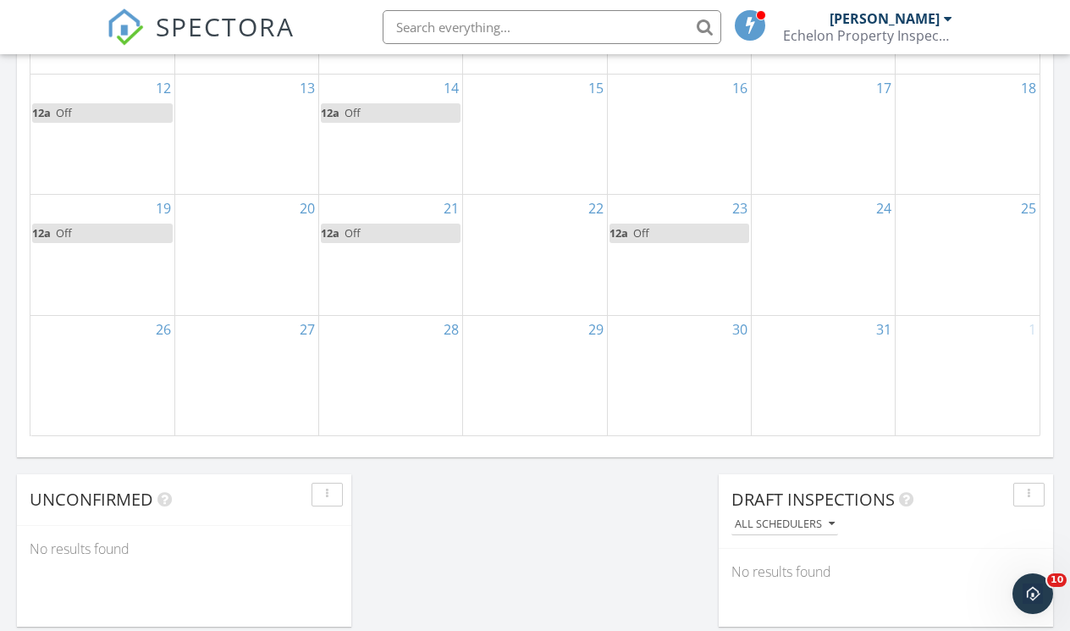
click at [403, 345] on div "28" at bounding box center [390, 375] width 143 height 119
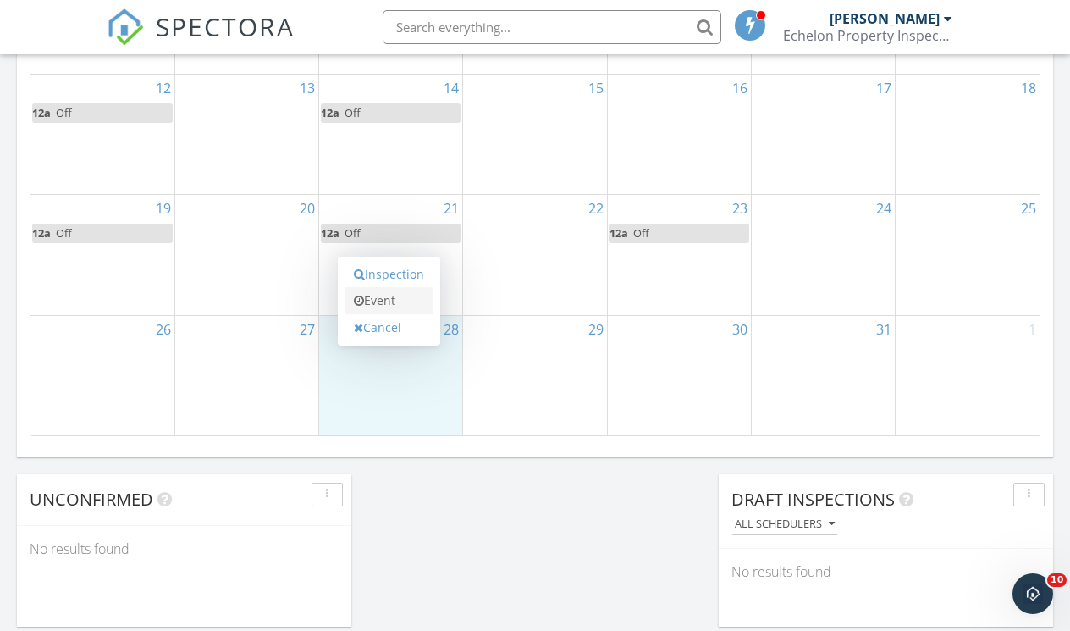
click at [378, 289] on link "Event" at bounding box center [388, 300] width 87 height 27
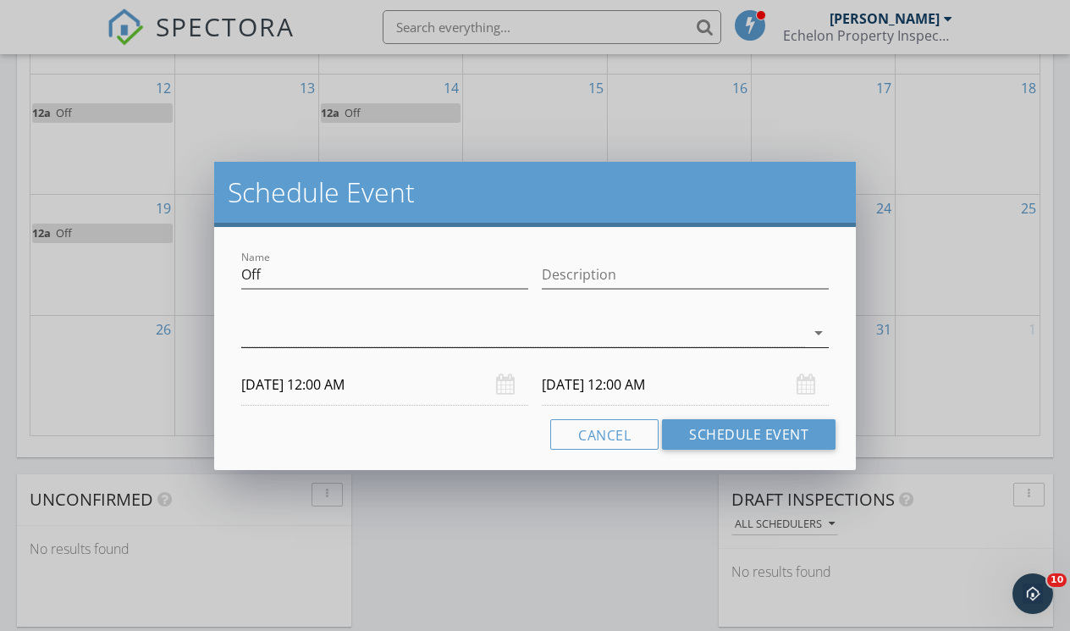
click at [380, 329] on div at bounding box center [523, 333] width 564 height 28
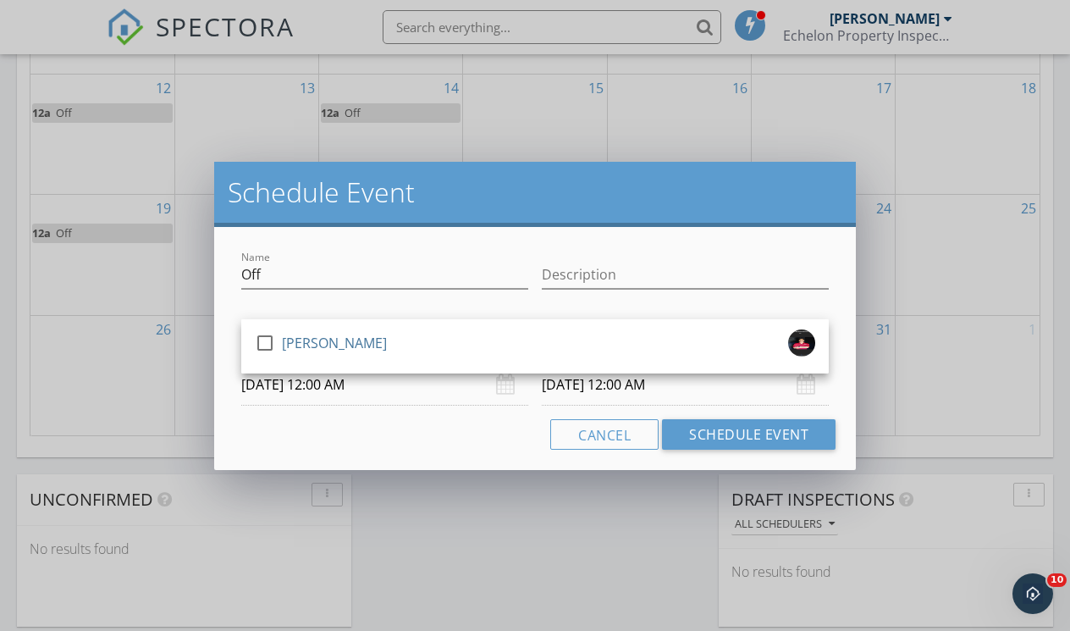
click at [380, 329] on div "[PERSON_NAME]" at bounding box center [334, 342] width 105 height 27
click at [709, 433] on button "Schedule Event" at bounding box center [749, 434] width 174 height 30
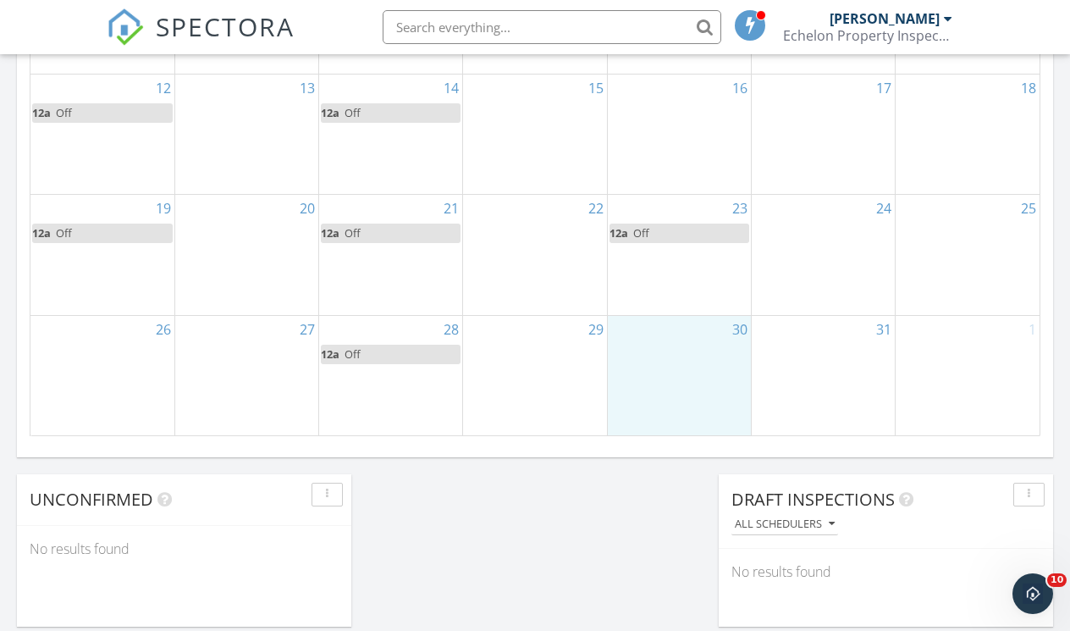
click at [710, 369] on div "30" at bounding box center [679, 375] width 143 height 119
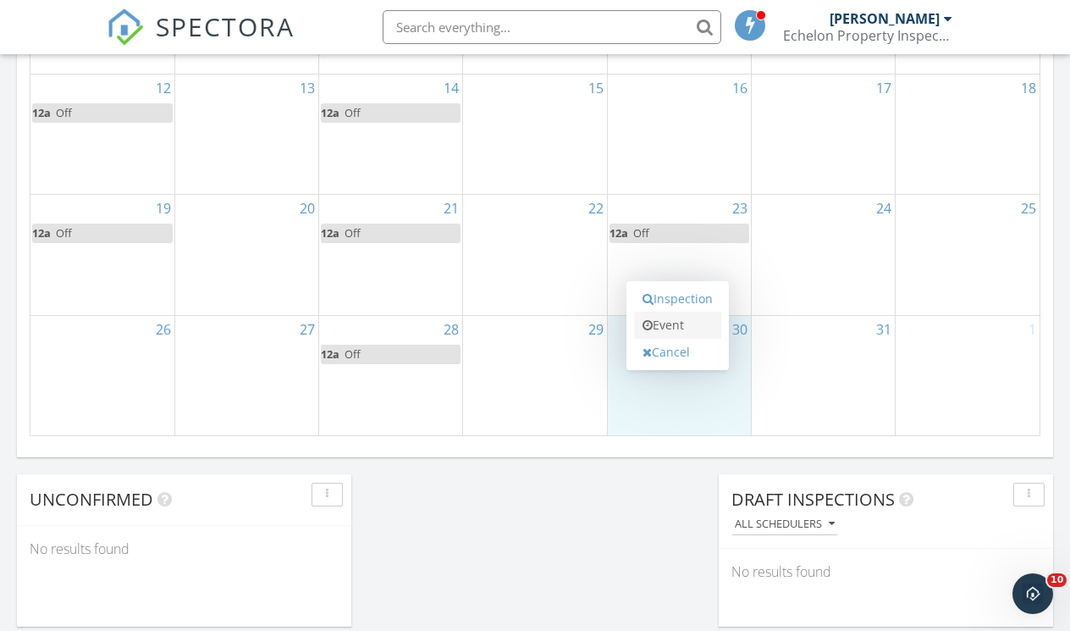
click at [665, 317] on link "Event" at bounding box center [677, 325] width 87 height 27
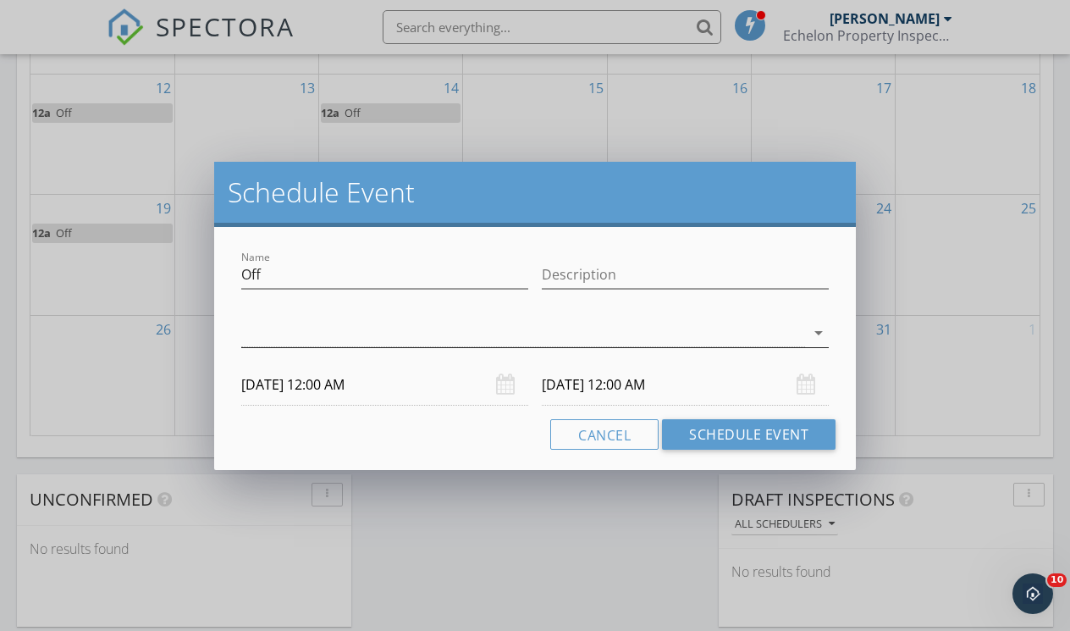
click at [654, 329] on div at bounding box center [523, 333] width 564 height 28
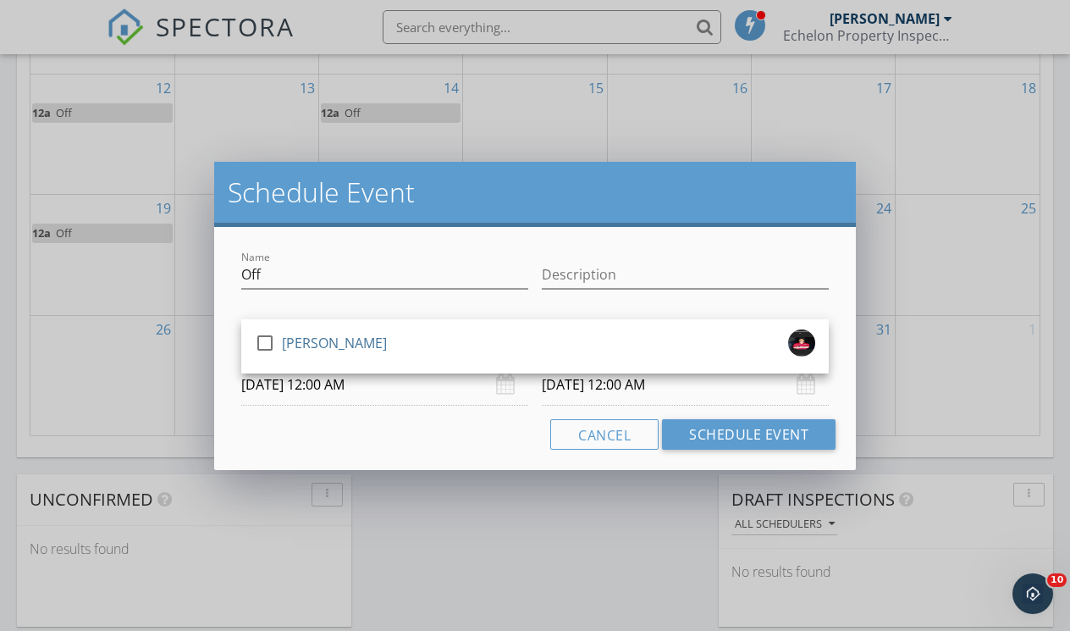
click at [654, 326] on link "check_box_outline_blank Justin Entremont" at bounding box center [535, 346] width 588 height 41
click at [730, 430] on button "Schedule Event" at bounding box center [749, 434] width 174 height 30
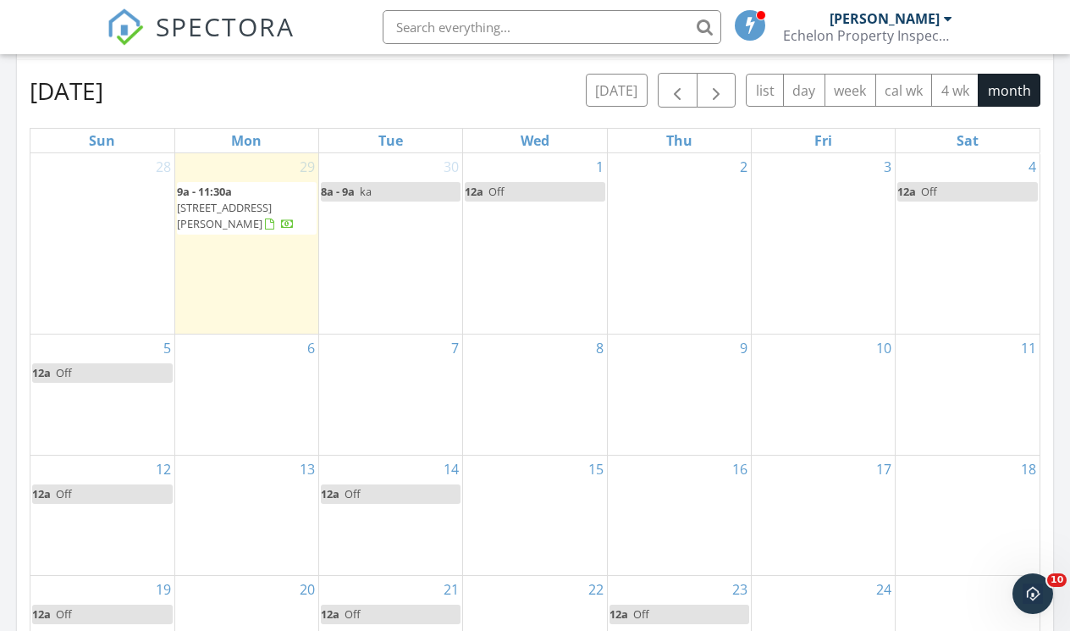
scroll to position [716, 0]
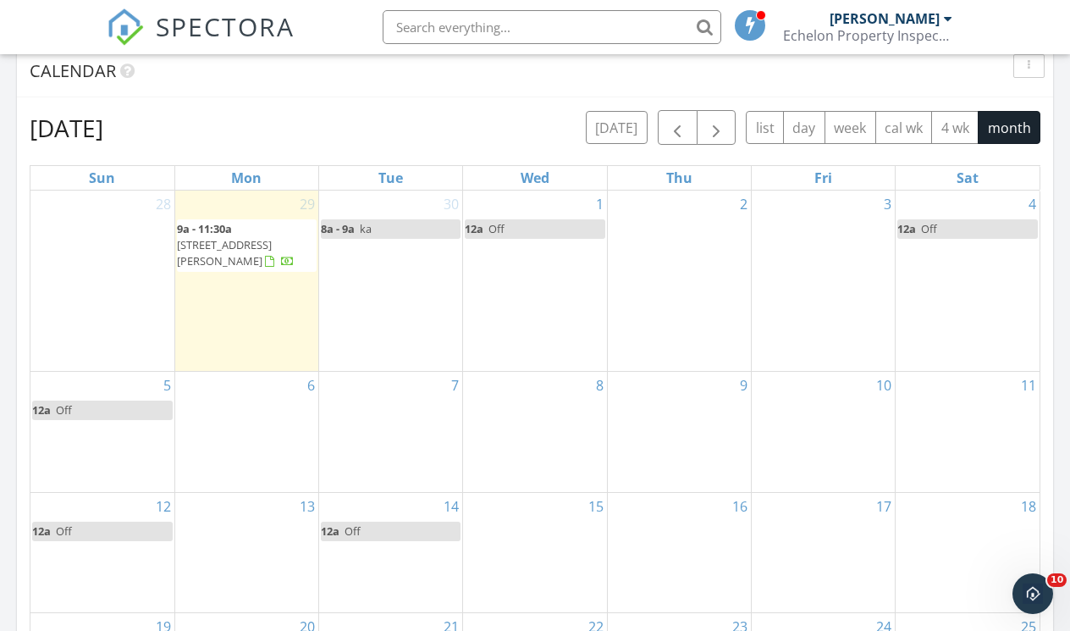
click at [404, 272] on div "30 8a - 9a ka" at bounding box center [390, 281] width 143 height 180
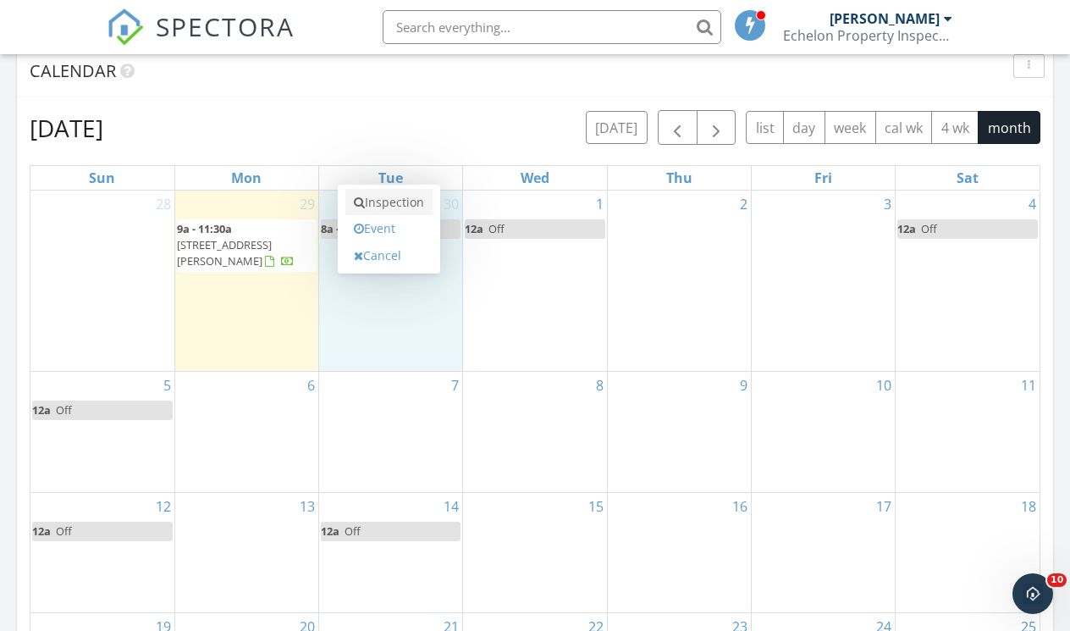
click at [390, 210] on link "Inspection" at bounding box center [388, 202] width 87 height 27
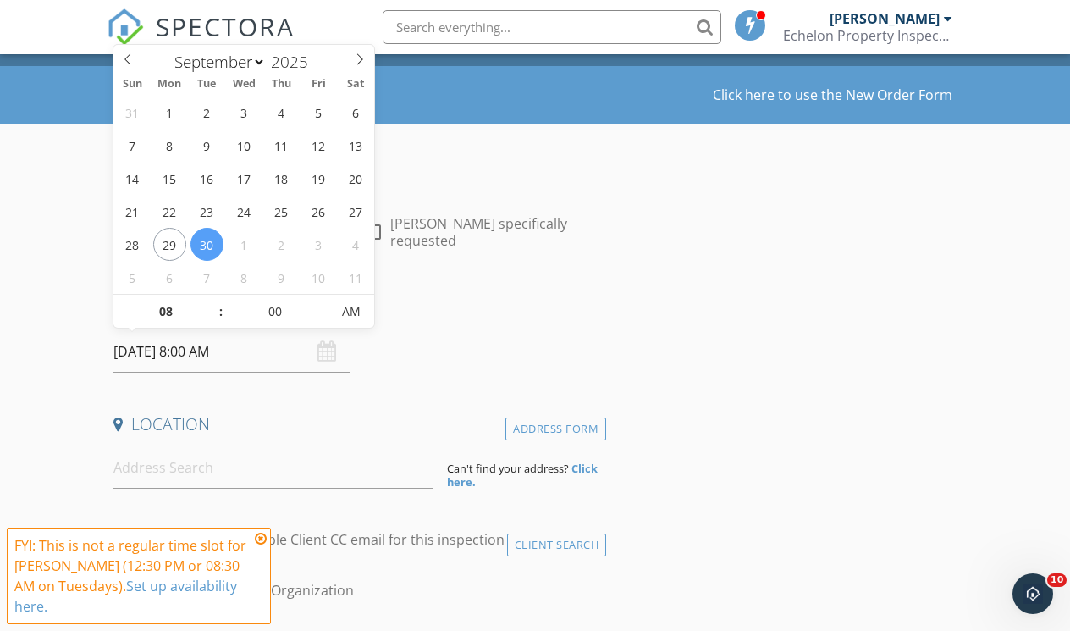
click at [233, 347] on input "09/30/2025 8:00 AM" at bounding box center [231, 351] width 236 height 41
type input "09"
type input "09/30/2025 9:00 AM"
click at [211, 302] on span at bounding box center [213, 303] width 12 height 17
type input "10"
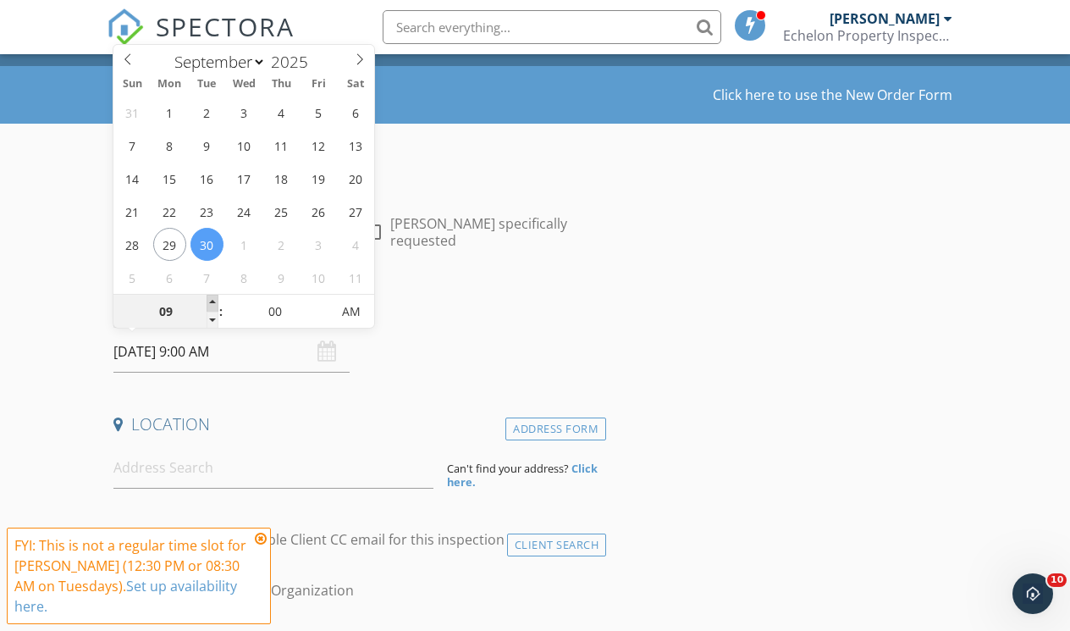
type input "09/30/2025 10:00 AM"
click at [211, 302] on span at bounding box center [213, 303] width 12 height 17
type input "05"
type input "09/30/2025 10:05 AM"
click at [322, 300] on span at bounding box center [322, 303] width 12 height 17
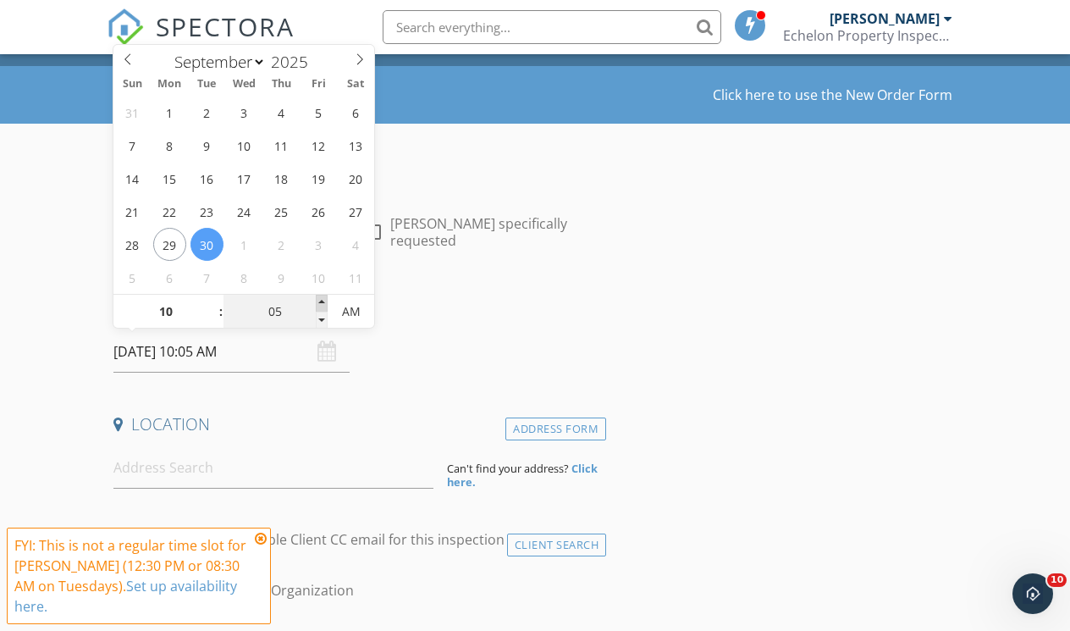
type input "10"
type input "09/30/2025 10:10 AM"
click at [322, 300] on span at bounding box center [322, 303] width 12 height 17
type input "15"
type input "09/30/2025 10:15 AM"
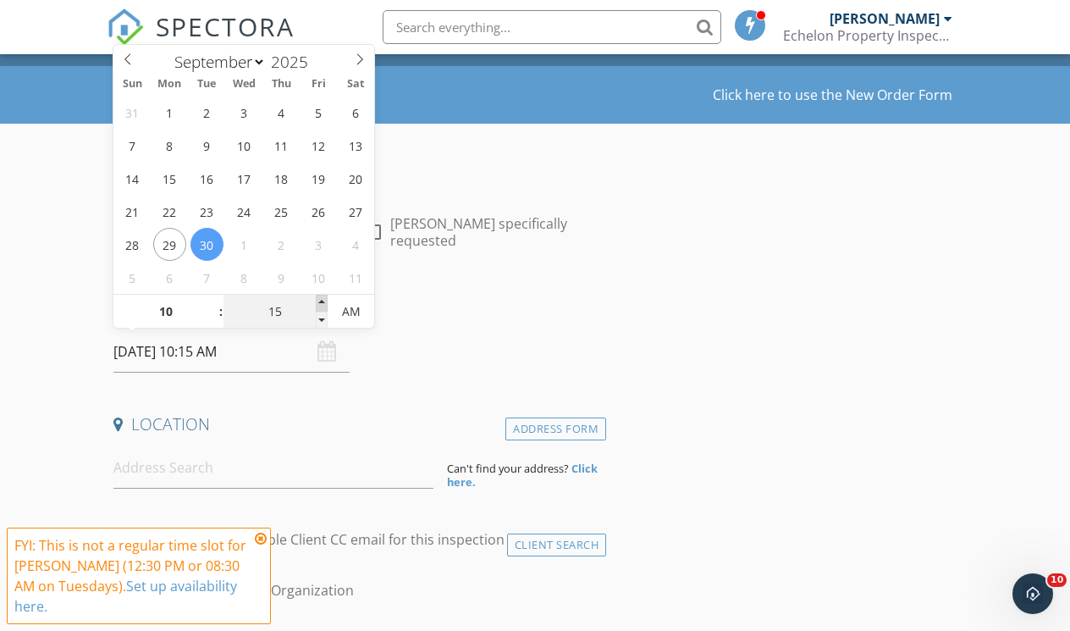
click at [322, 300] on span at bounding box center [322, 303] width 12 height 17
type input "20"
type input "09/30/2025 10:20 AM"
click at [322, 300] on span at bounding box center [322, 303] width 12 height 17
type input "15"
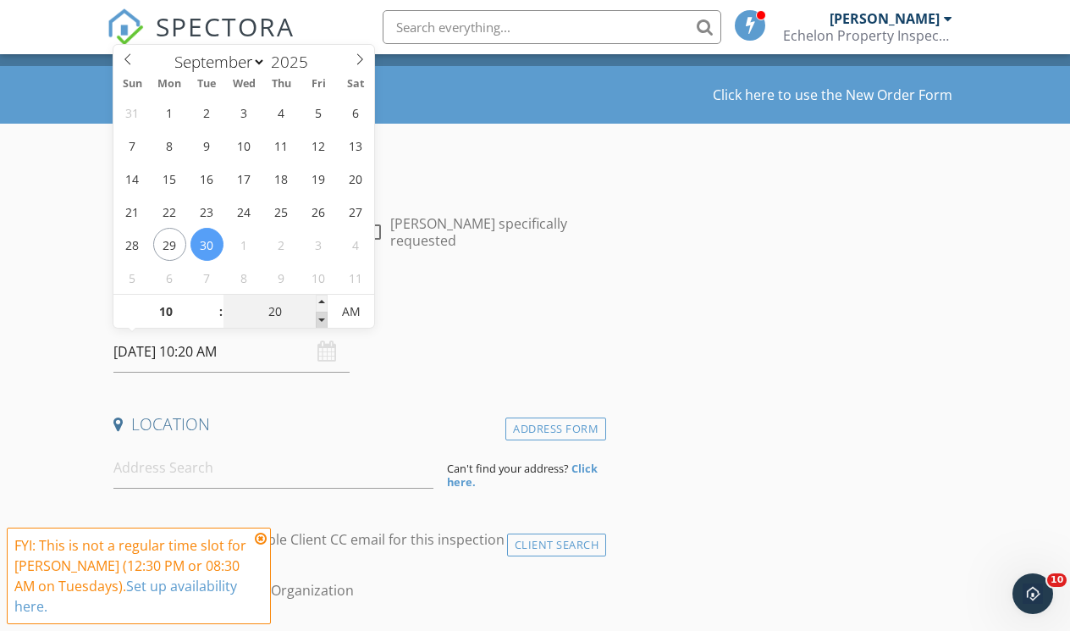
type input "09/30/2025 10:15 AM"
click at [322, 323] on span at bounding box center [322, 320] width 12 height 17
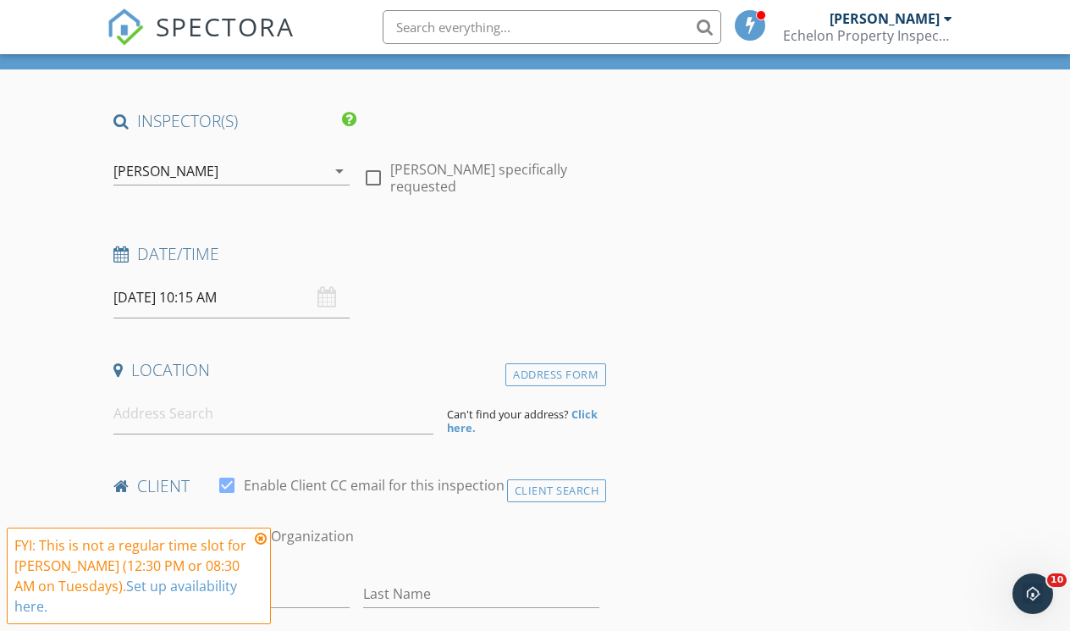
scroll to position [124, 0]
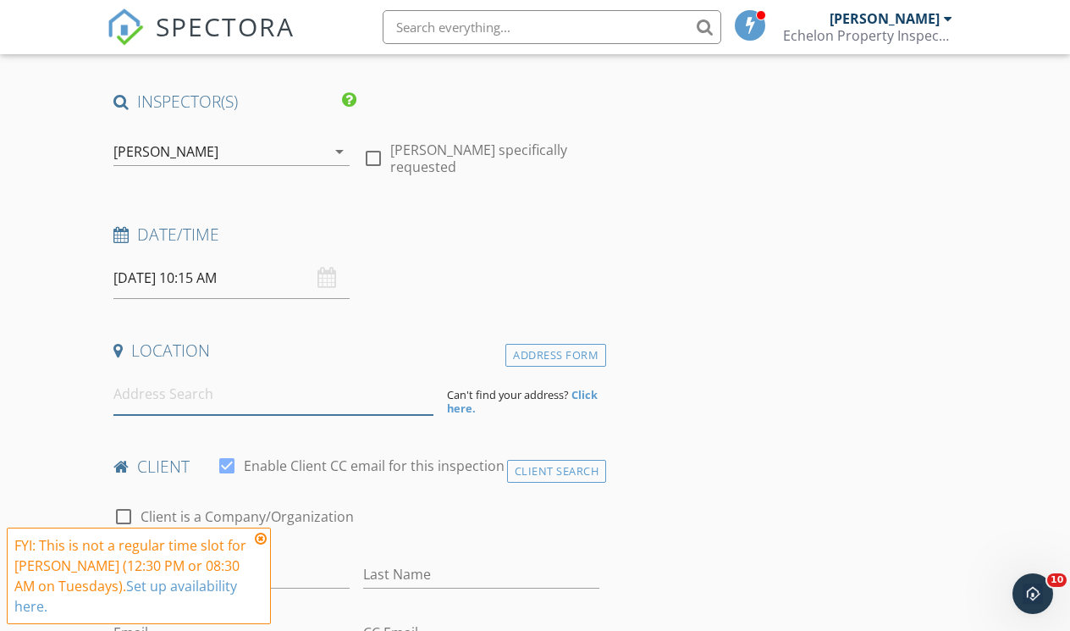
click at [183, 404] on input at bounding box center [272, 393] width 319 height 41
type input "7738 Antebellum Avenue, Baton Rouge, LA, USA"
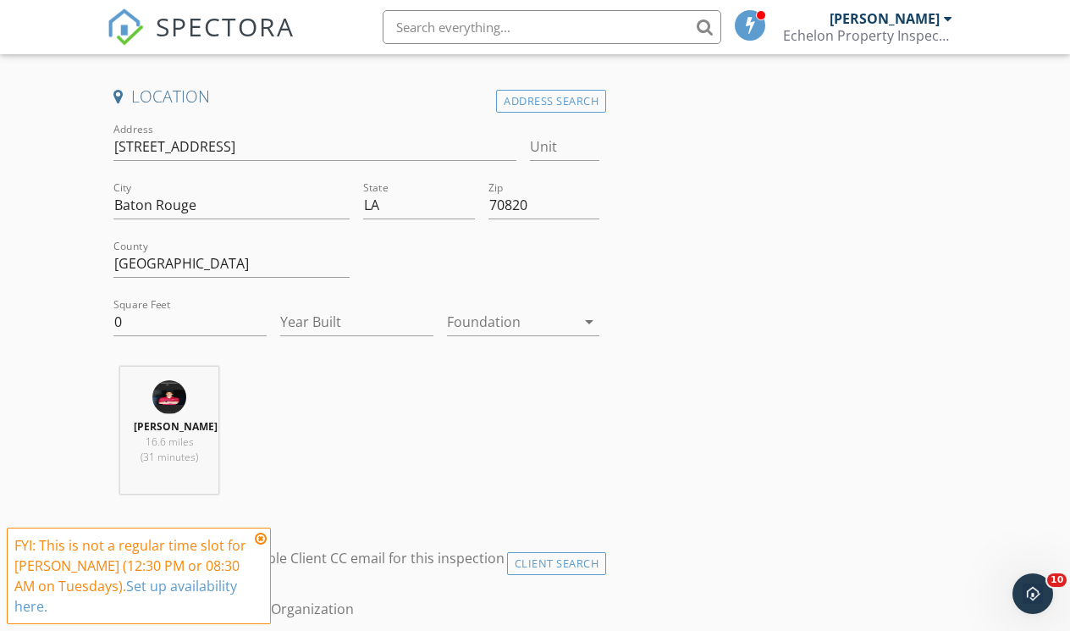
scroll to position [390, 0]
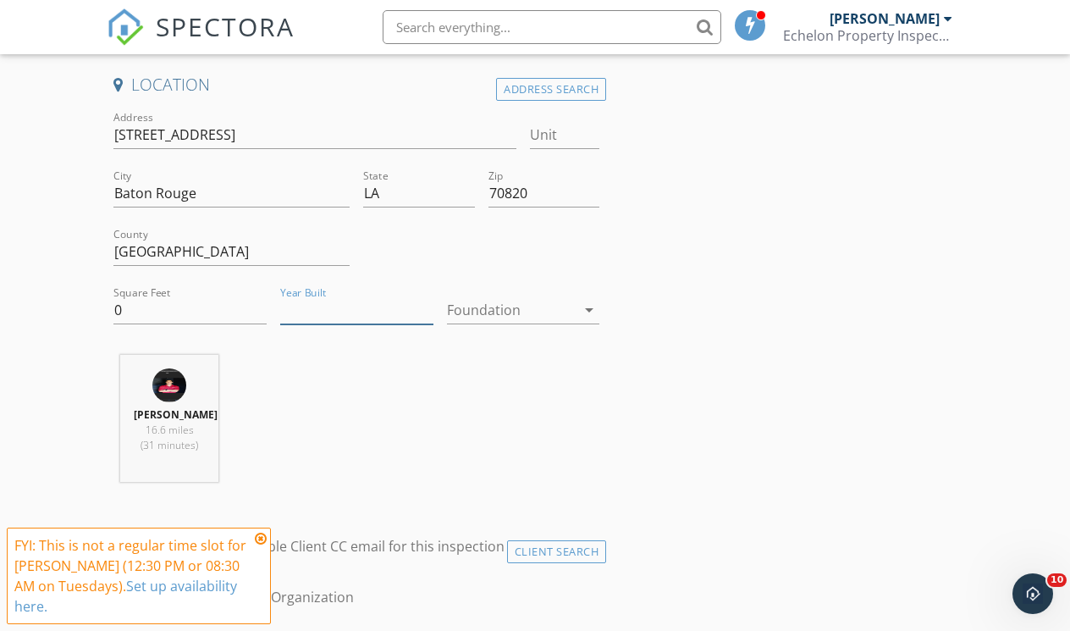
click at [321, 306] on input "Year Built" at bounding box center [356, 310] width 153 height 28
type input "2017"
click at [533, 300] on div at bounding box center [512, 309] width 130 height 27
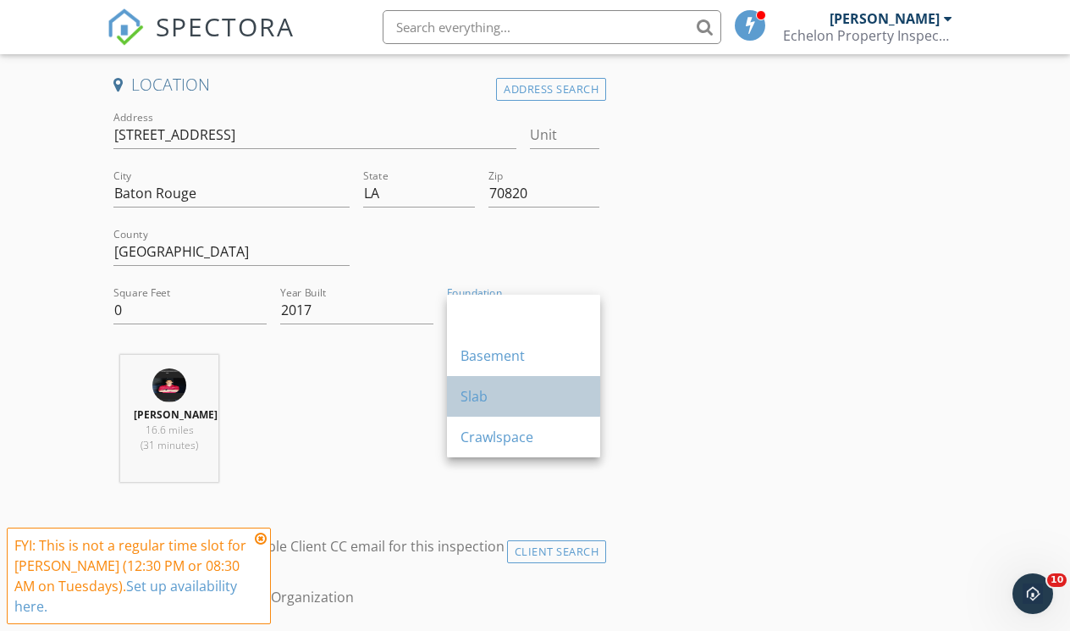
click at [495, 391] on div "Slab" at bounding box center [524, 396] width 126 height 20
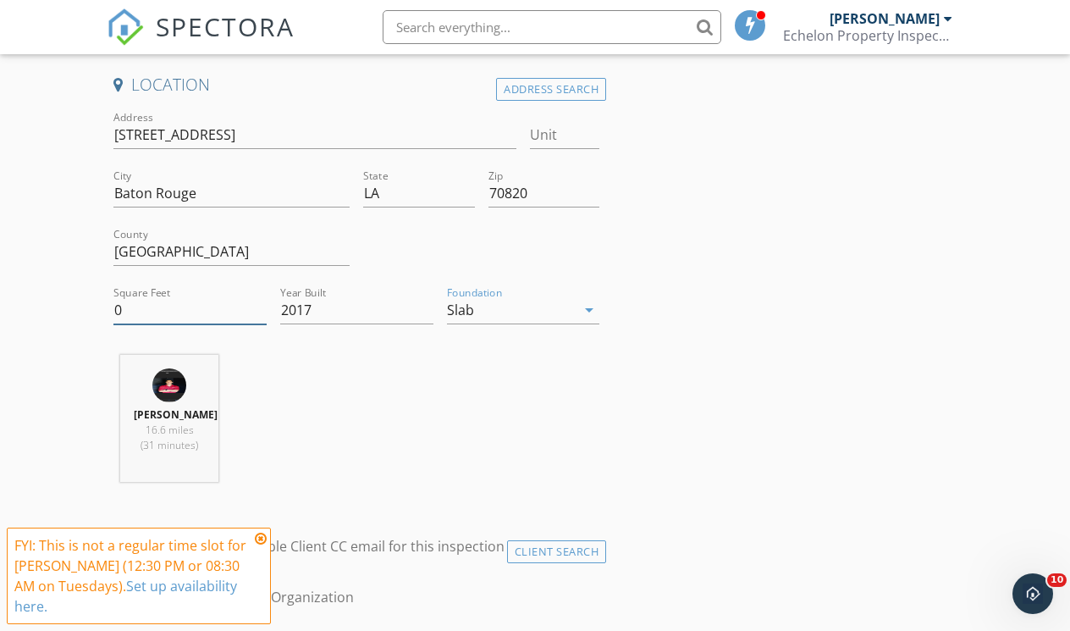
click at [150, 306] on input "0" at bounding box center [189, 310] width 153 height 28
type input "2238"
click at [227, 373] on div "Justin Entremont 16.6 miles (31 minutes)" at bounding box center [169, 425] width 124 height 141
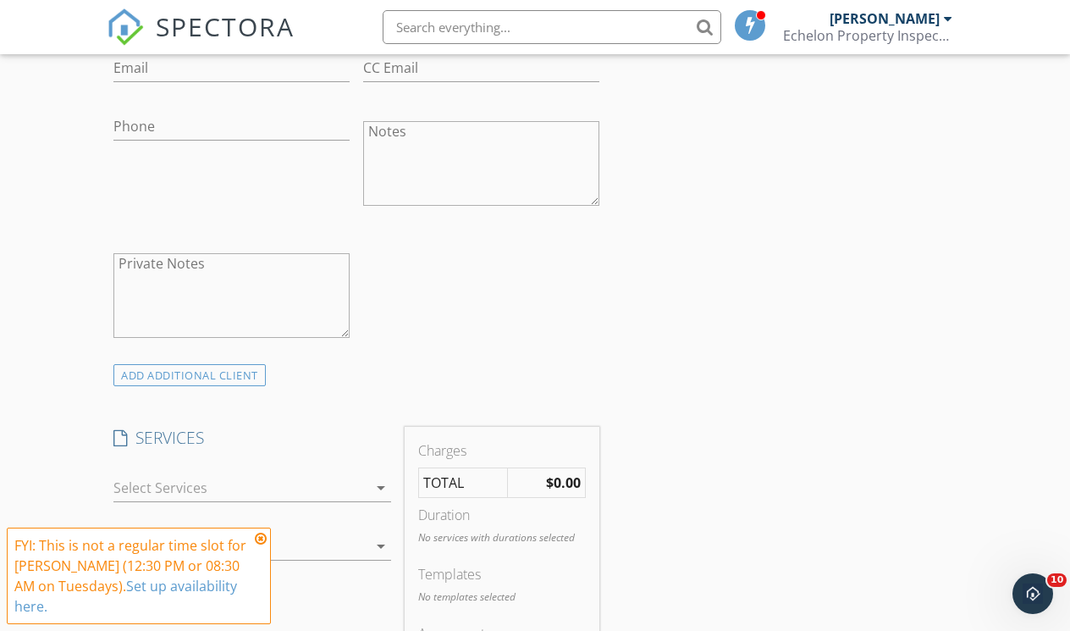
scroll to position [1043, 0]
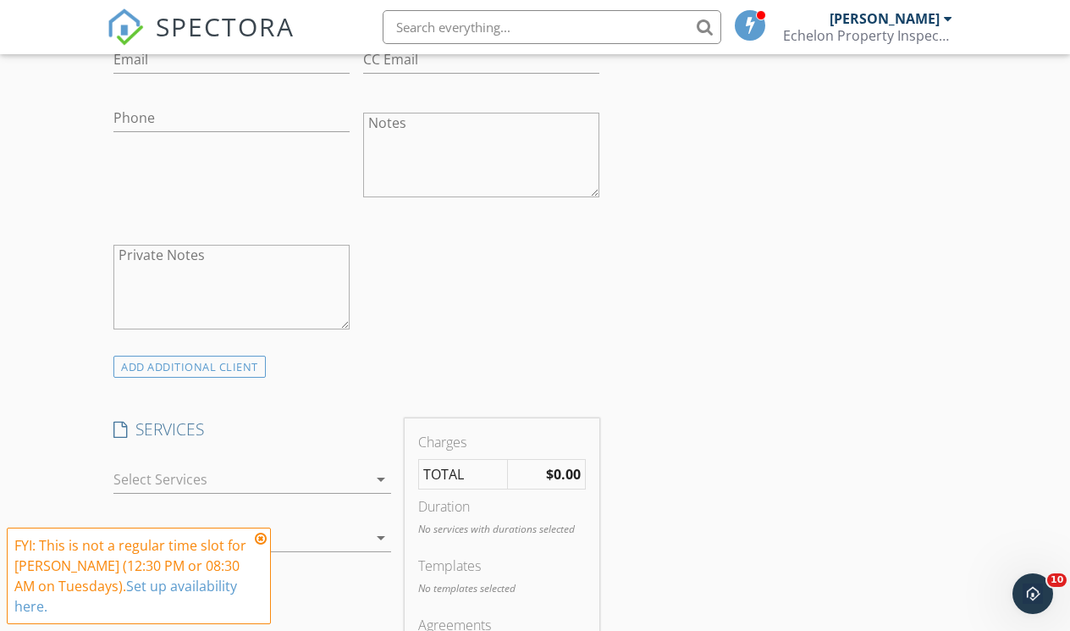
click at [277, 493] on div at bounding box center [240, 479] width 254 height 27
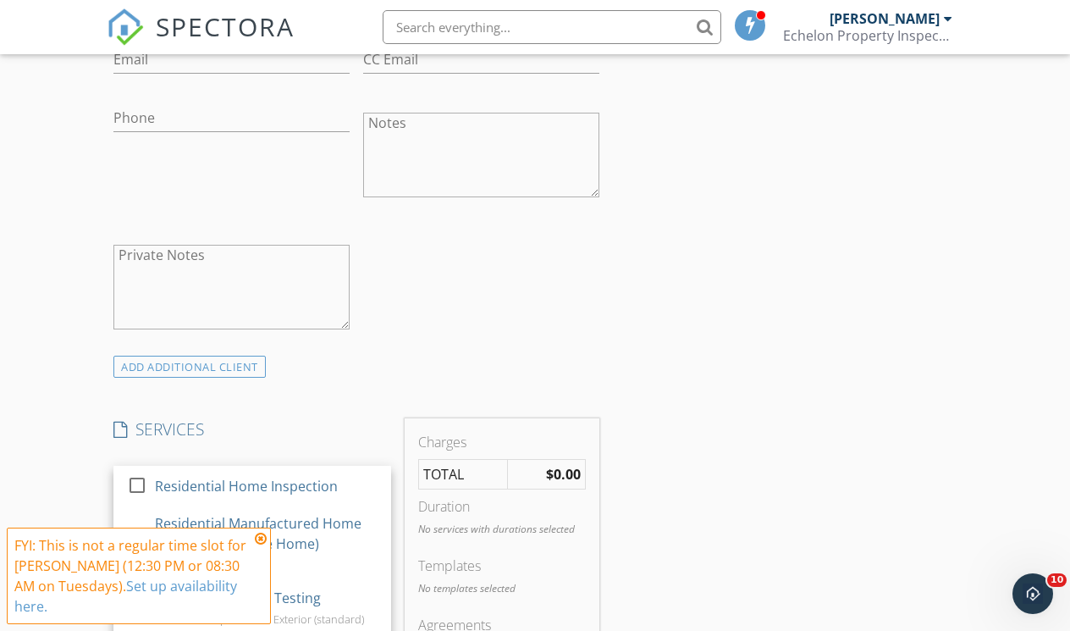
click at [277, 495] on div "Residential Home Inspection" at bounding box center [246, 486] width 183 height 20
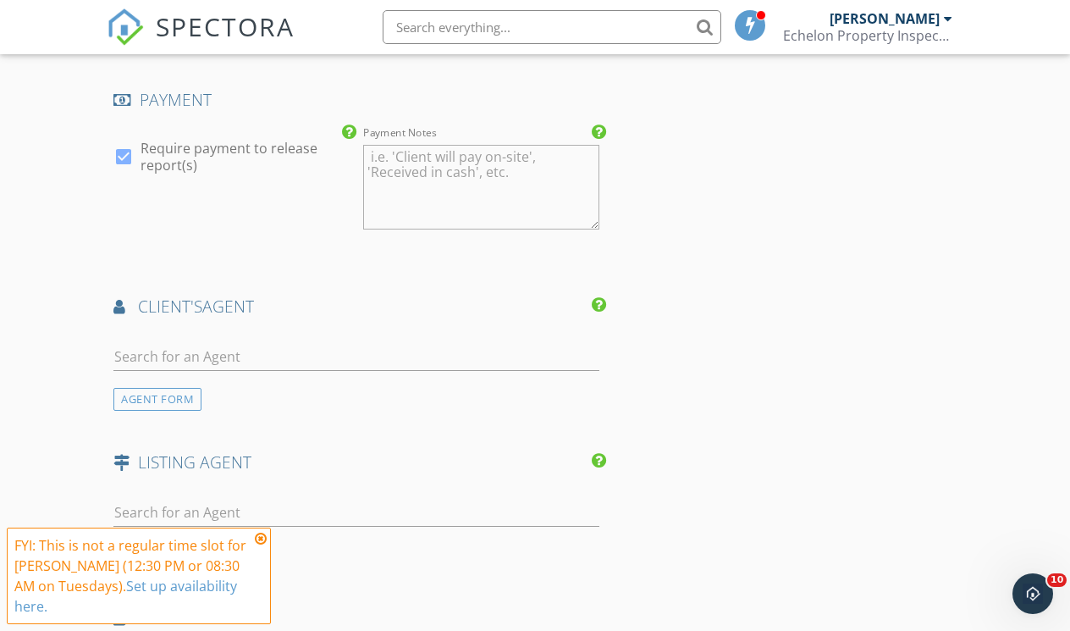
scroll to position [1889, 0]
click at [182, 362] on input "text" at bounding box center [356, 356] width 486 height 28
type input "j"
type input "duho"
click at [191, 410] on div "Jonathan Duhon" at bounding box center [214, 403] width 105 height 14
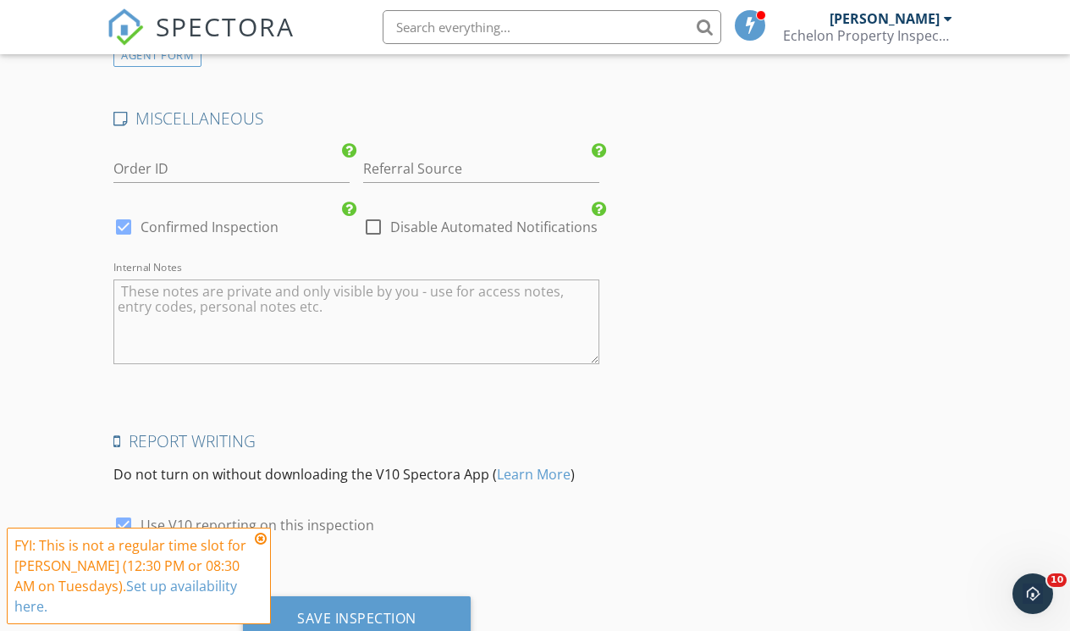
scroll to position [2771, 0]
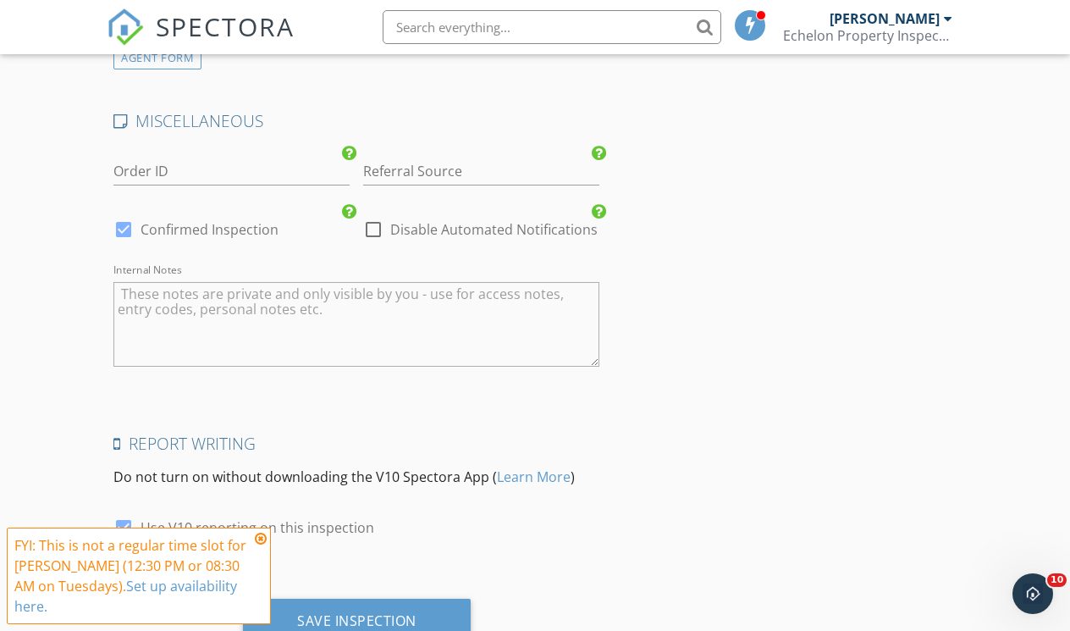
click at [122, 240] on div at bounding box center [123, 229] width 29 height 29
checkbox input "false"
checkbox input "true"
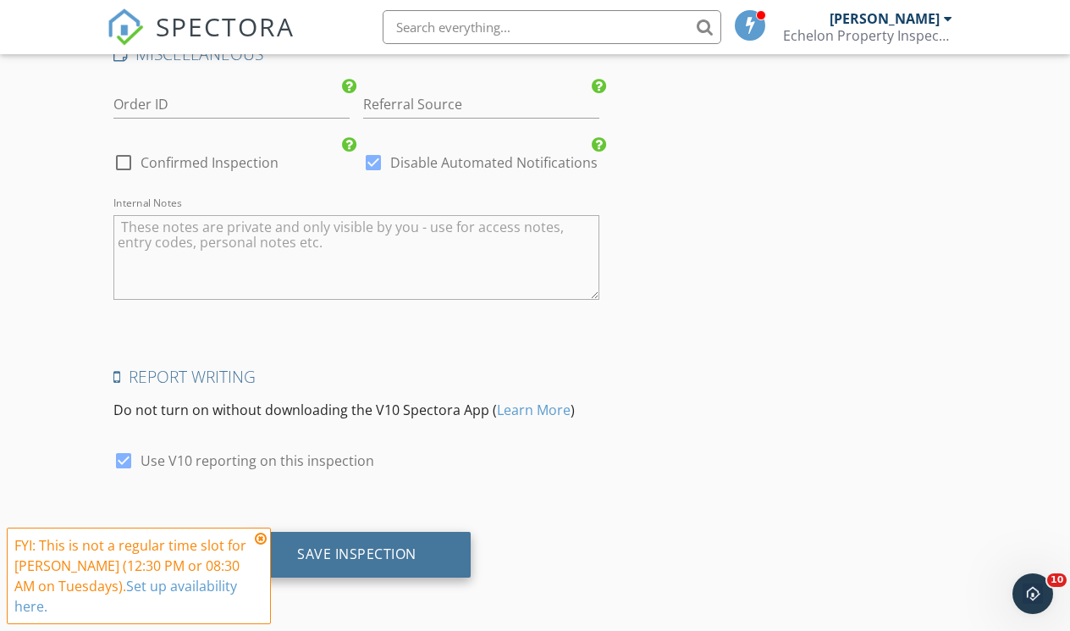
scroll to position [2847, 0]
click at [384, 550] on div "Save Inspection" at bounding box center [356, 553] width 119 height 17
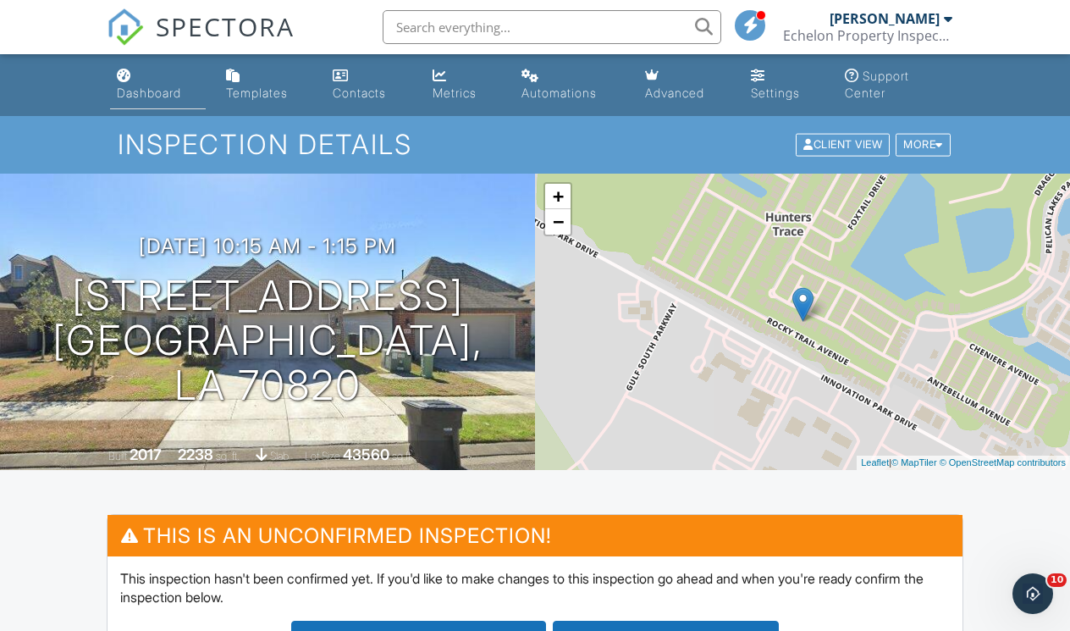
click at [168, 98] on div "Dashboard" at bounding box center [149, 93] width 64 height 14
